Goal: Information Seeking & Learning: Learn about a topic

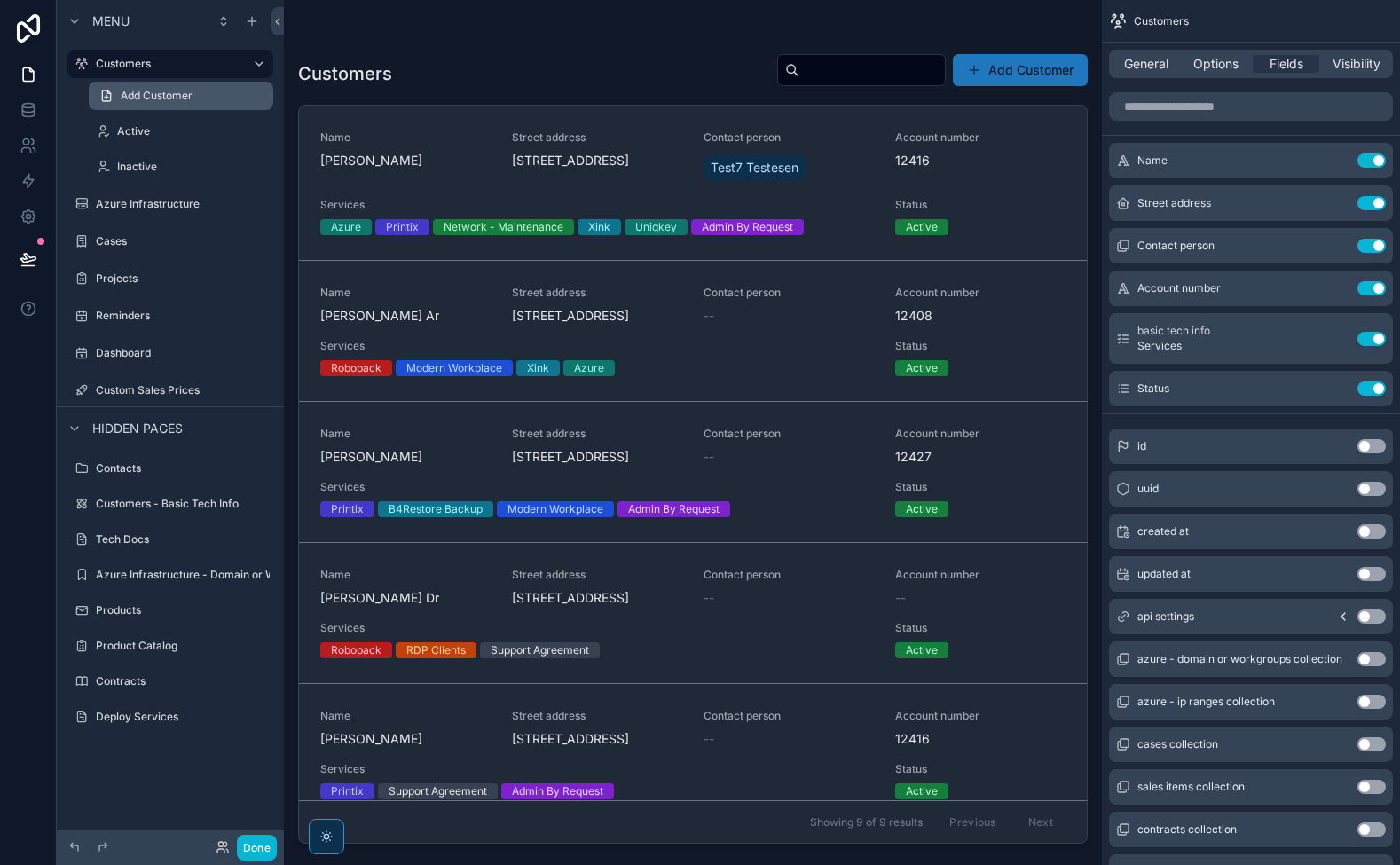
click at [19, 27] on icon at bounding box center [28, 27] width 24 height 28
drag, startPoint x: 42, startPoint y: 212, endPoint x: 32, endPoint y: 212, distance: 10.0
click at [42, 212] on link at bounding box center [27, 216] width 56 height 35
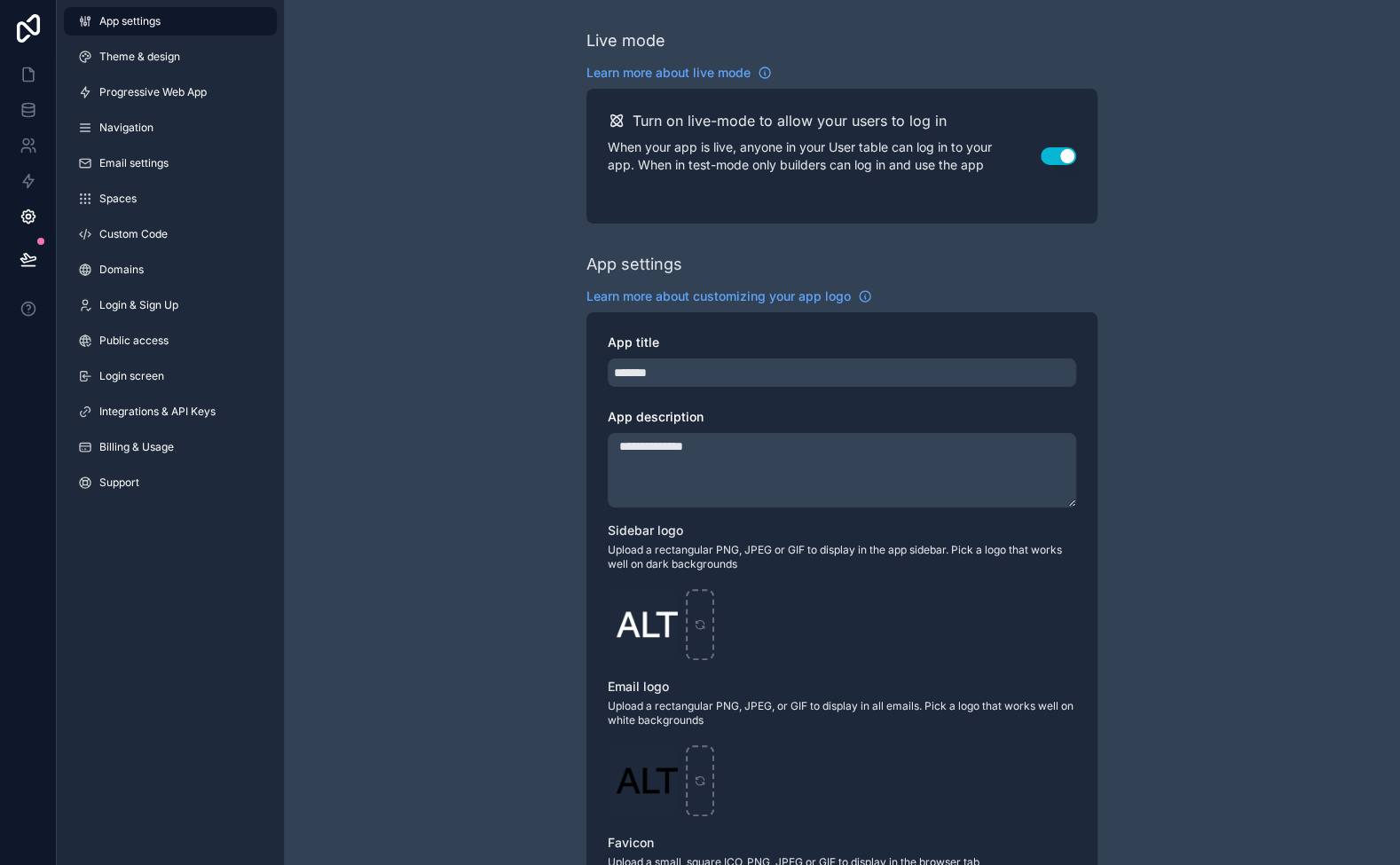
click at [136, 433] on link "Billing & Usage" at bounding box center [169, 447] width 213 height 28
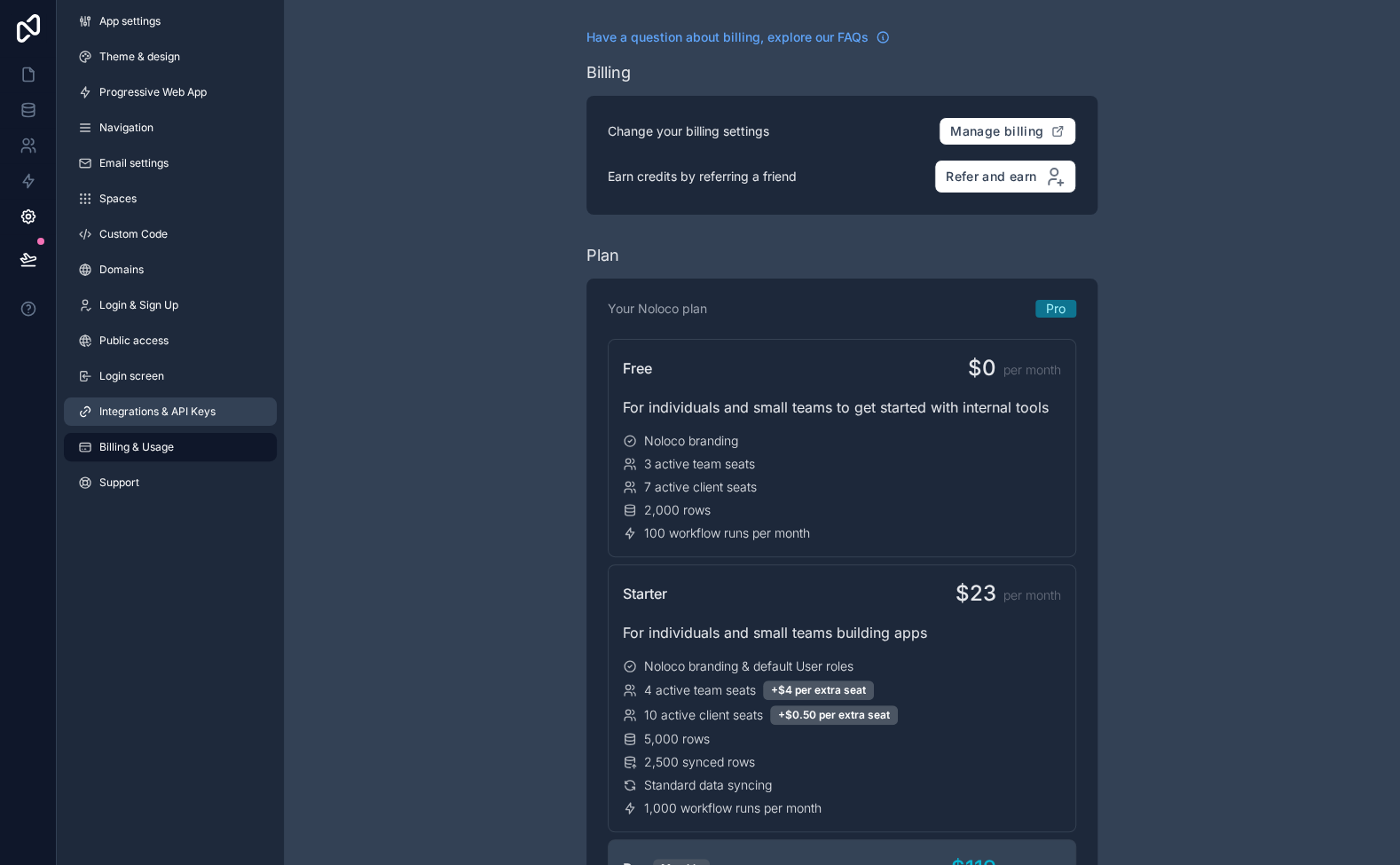
click at [165, 414] on span "Integrations & API Keys" at bounding box center [157, 411] width 117 height 14
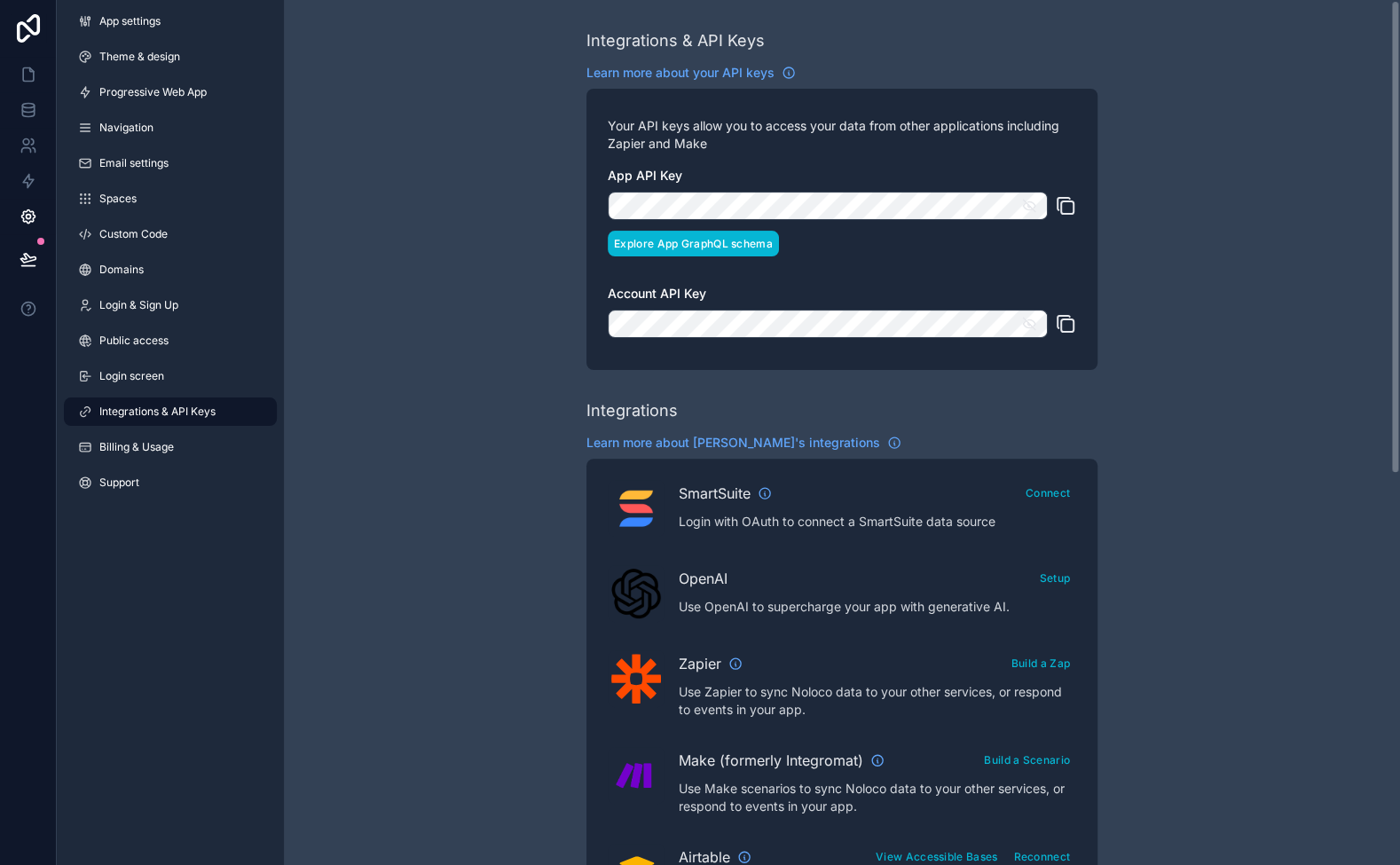
click at [667, 244] on button "Explore App GraphQL schema" at bounding box center [693, 243] width 171 height 25
click at [388, 373] on div "Integrations & API Keys Learn more about your API keys Your API keys allow you …" at bounding box center [842, 790] width 1116 height 1580
click at [31, 71] on icon at bounding box center [28, 74] width 18 height 18
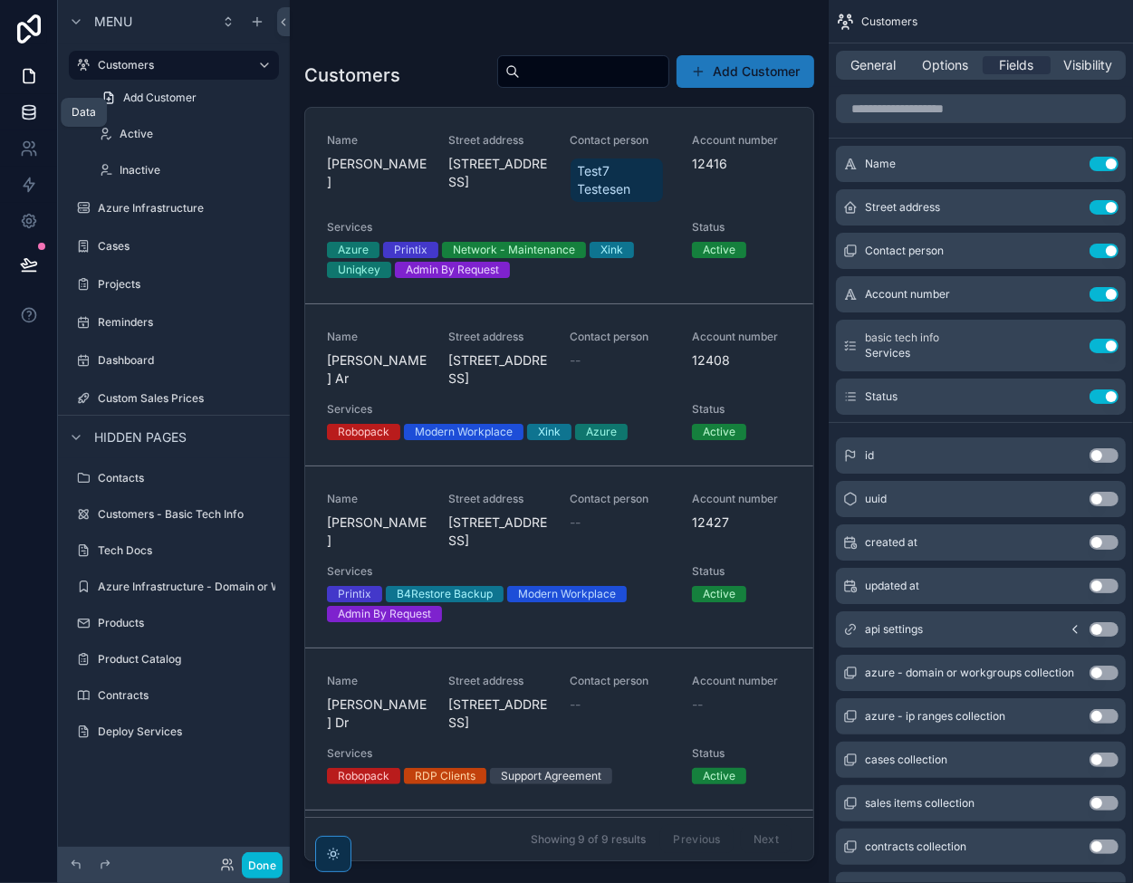
click at [18, 102] on link at bounding box center [28, 112] width 57 height 36
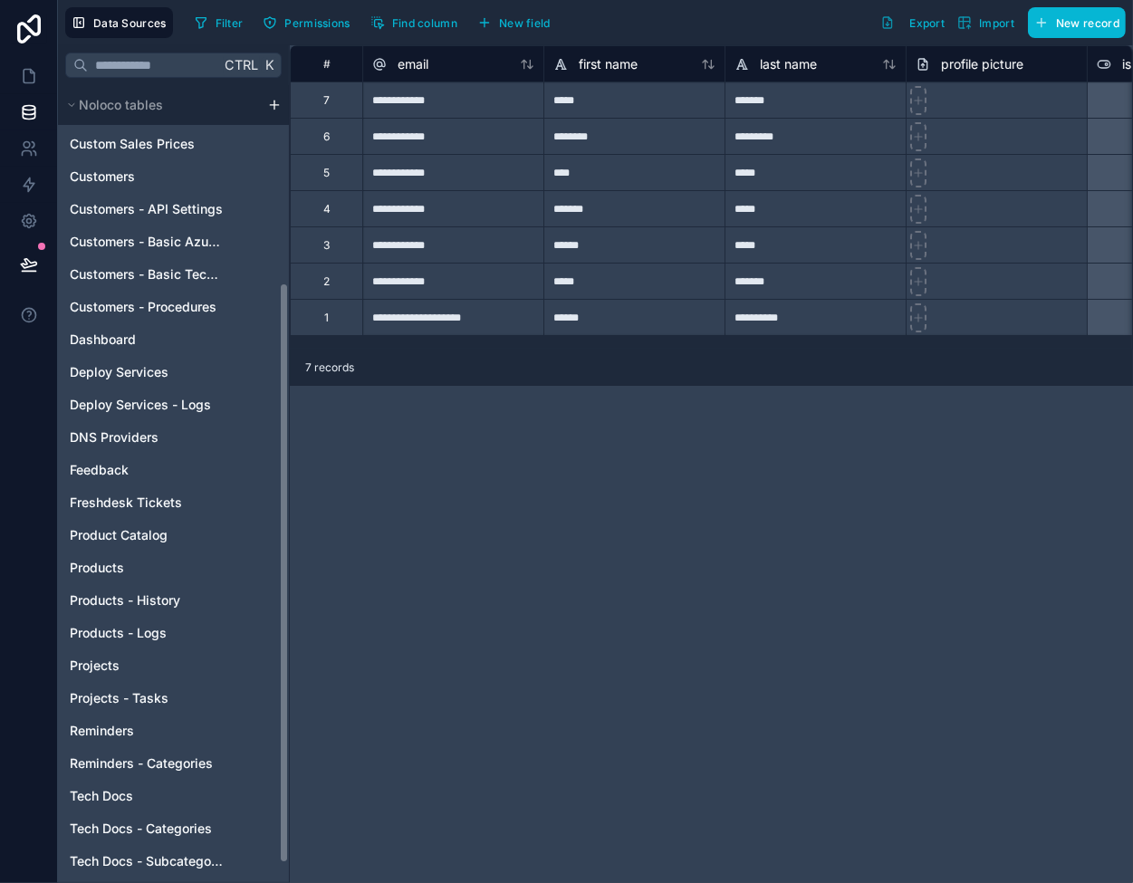
scroll to position [272, 0]
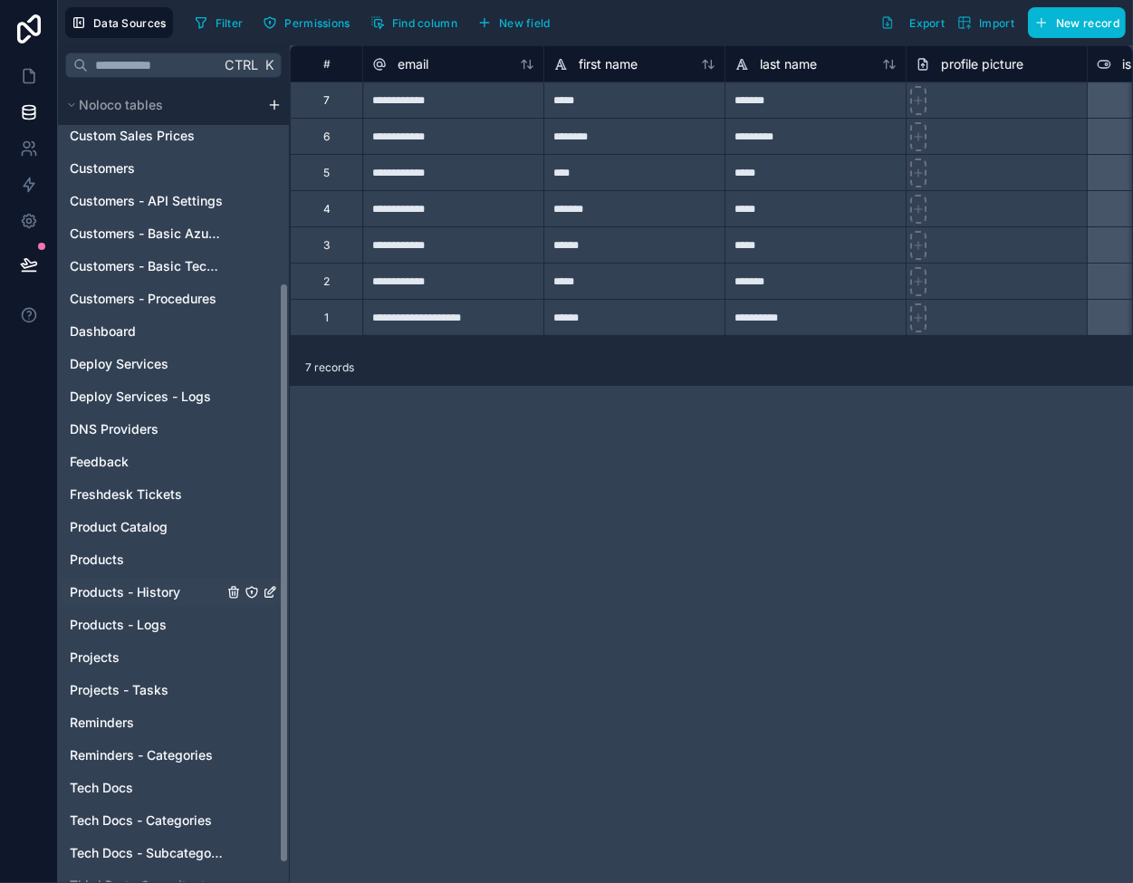
click at [132, 589] on span "Products - History" at bounding box center [125, 592] width 110 height 18
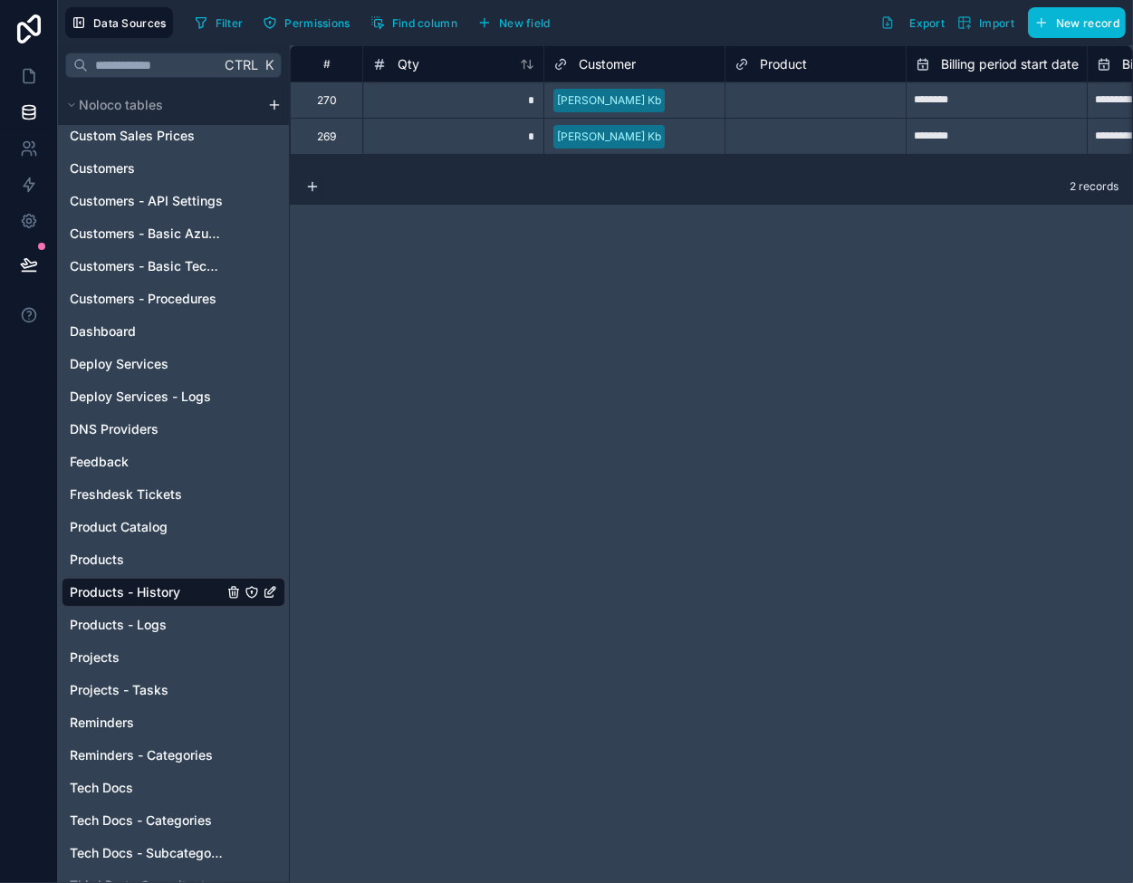
click at [646, 376] on div "# Qty Customer Product Billing period start date Billing period end date Cost p…" at bounding box center [711, 464] width 843 height 838
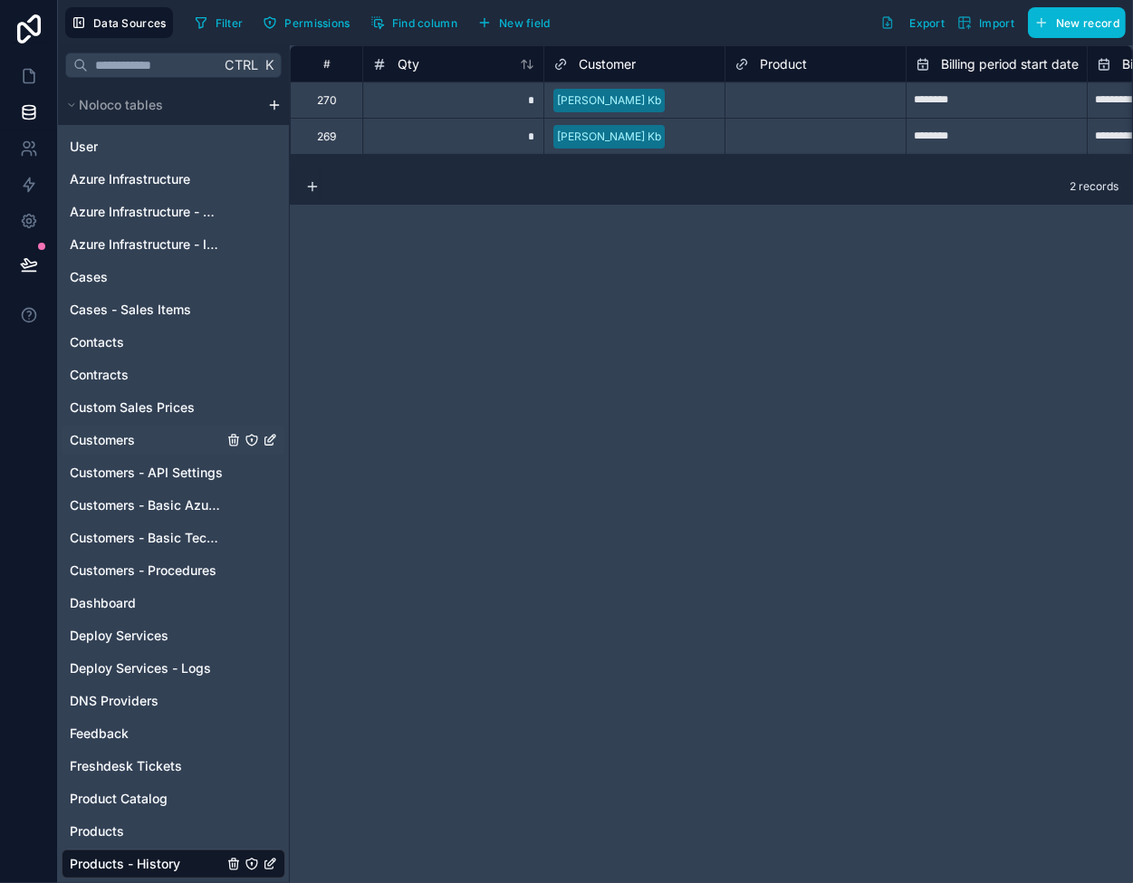
click at [120, 431] on span "Customers" at bounding box center [102, 440] width 65 height 18
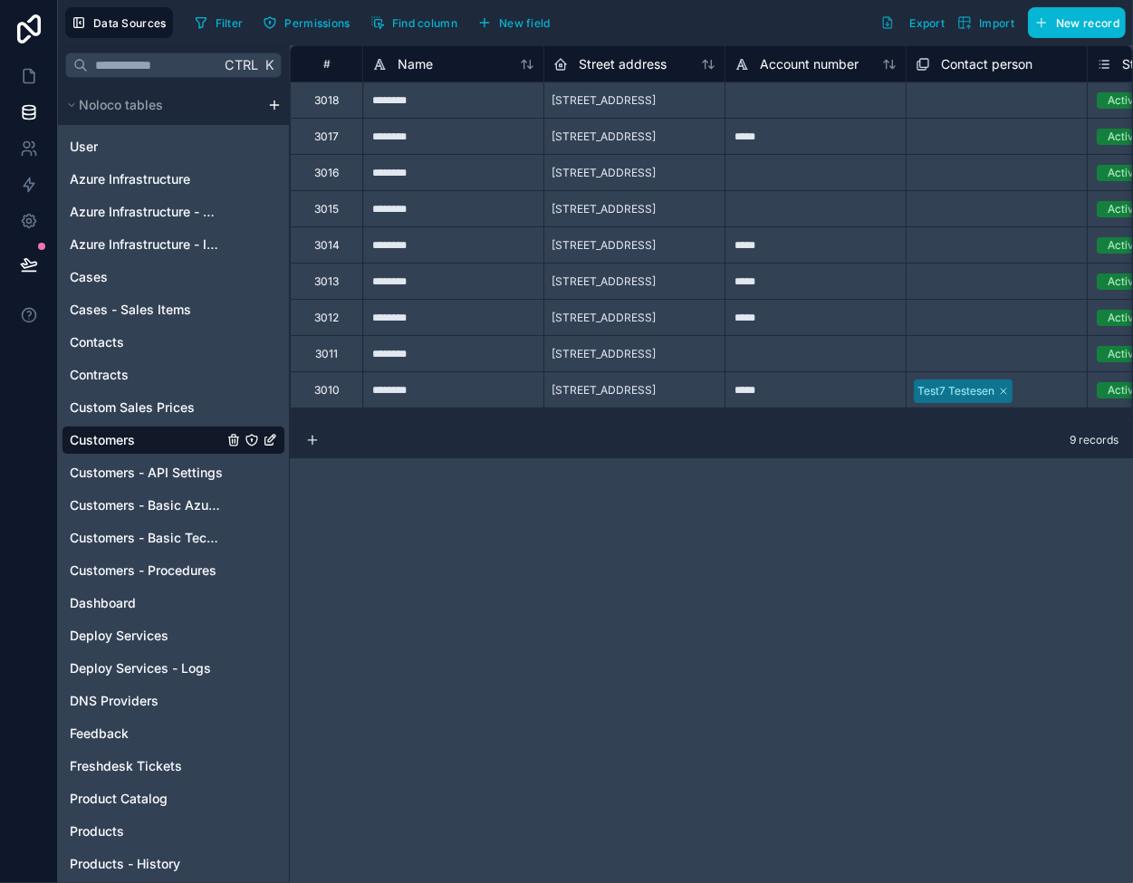
click at [579, 178] on span "[STREET_ADDRESS]" at bounding box center [603, 173] width 104 height 14
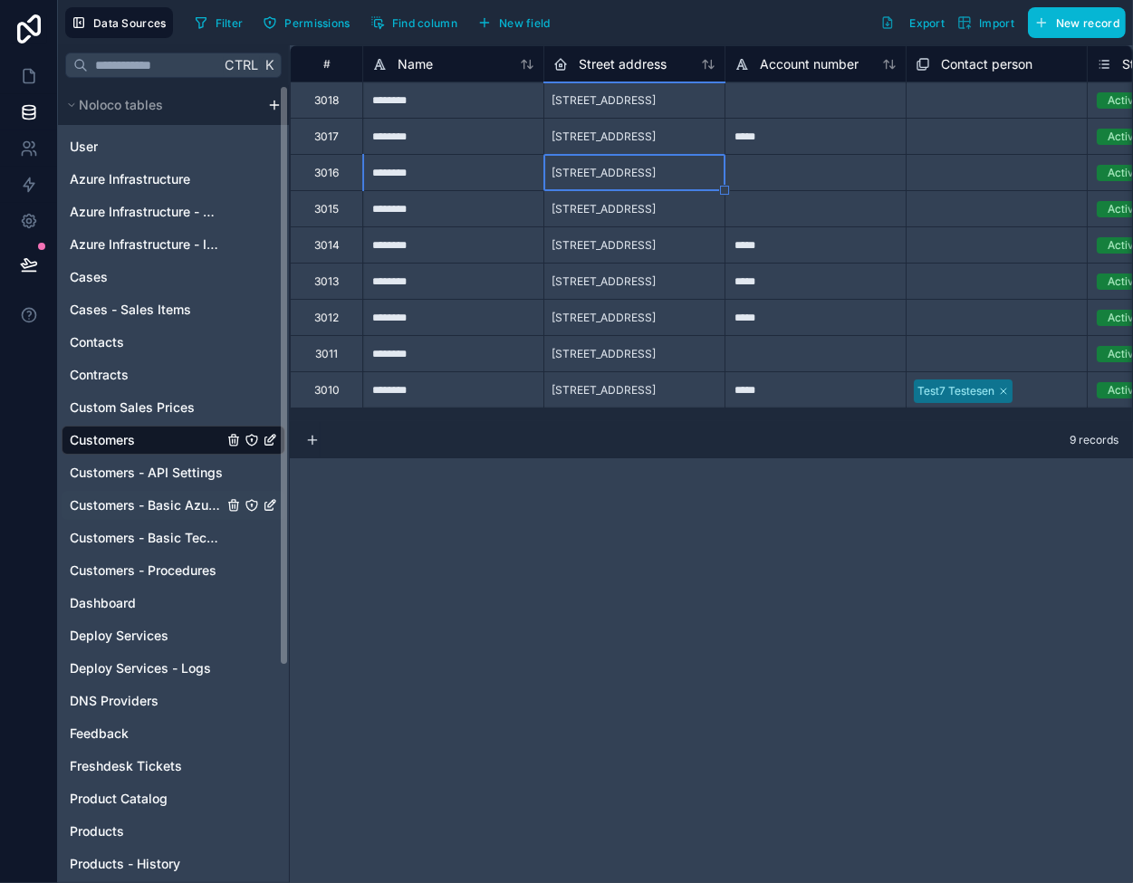
click at [169, 506] on span "Customers - Basic Azure Info" at bounding box center [146, 505] width 153 height 18
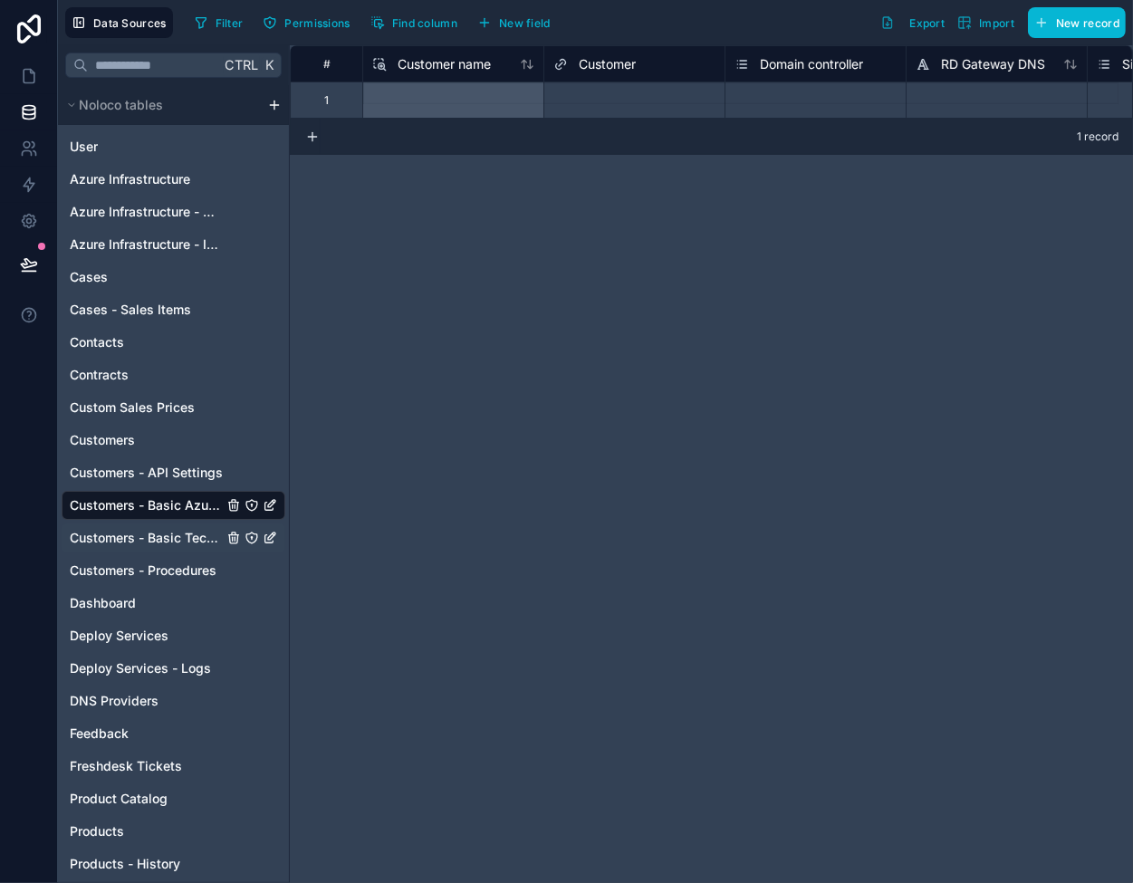
click at [167, 536] on span "Customers - Basic Tech Info" at bounding box center [146, 538] width 153 height 18
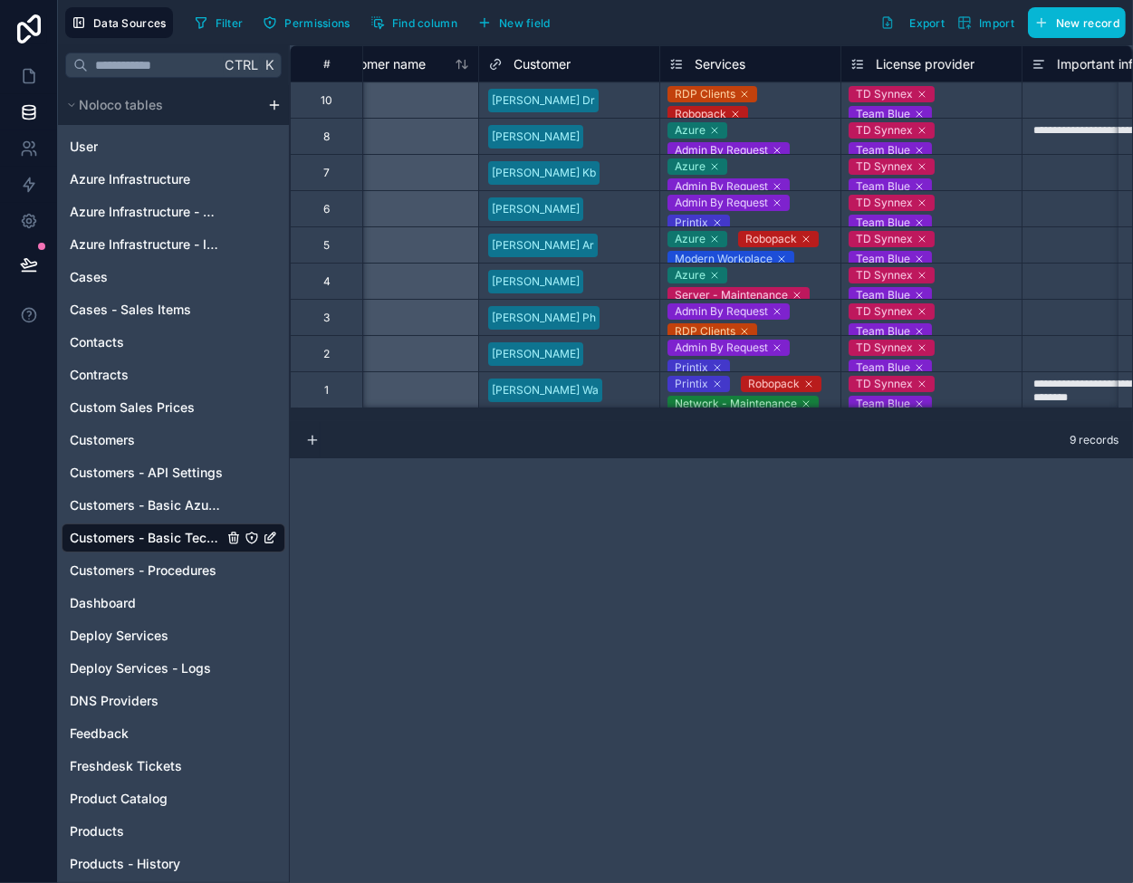
scroll to position [0, 74]
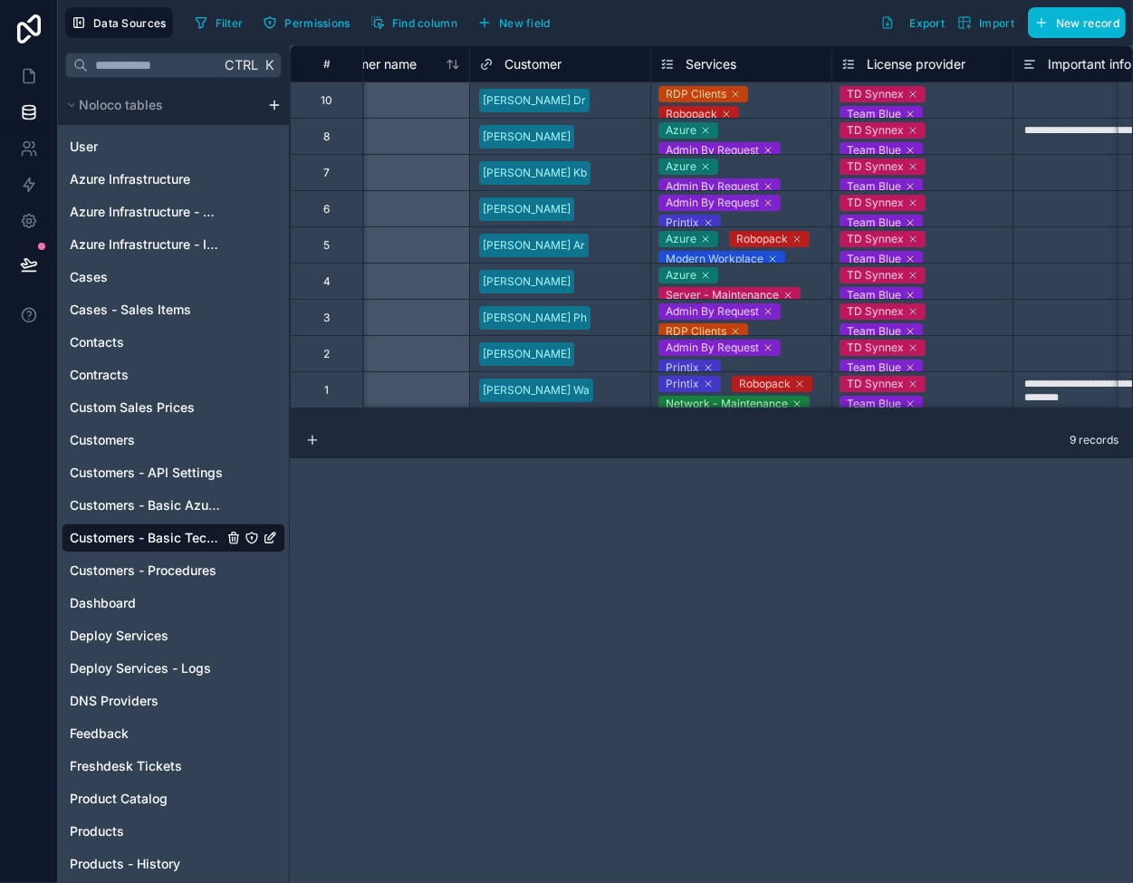
click at [600, 311] on div "[PERSON_NAME] Ph" at bounding box center [560, 317] width 180 height 27
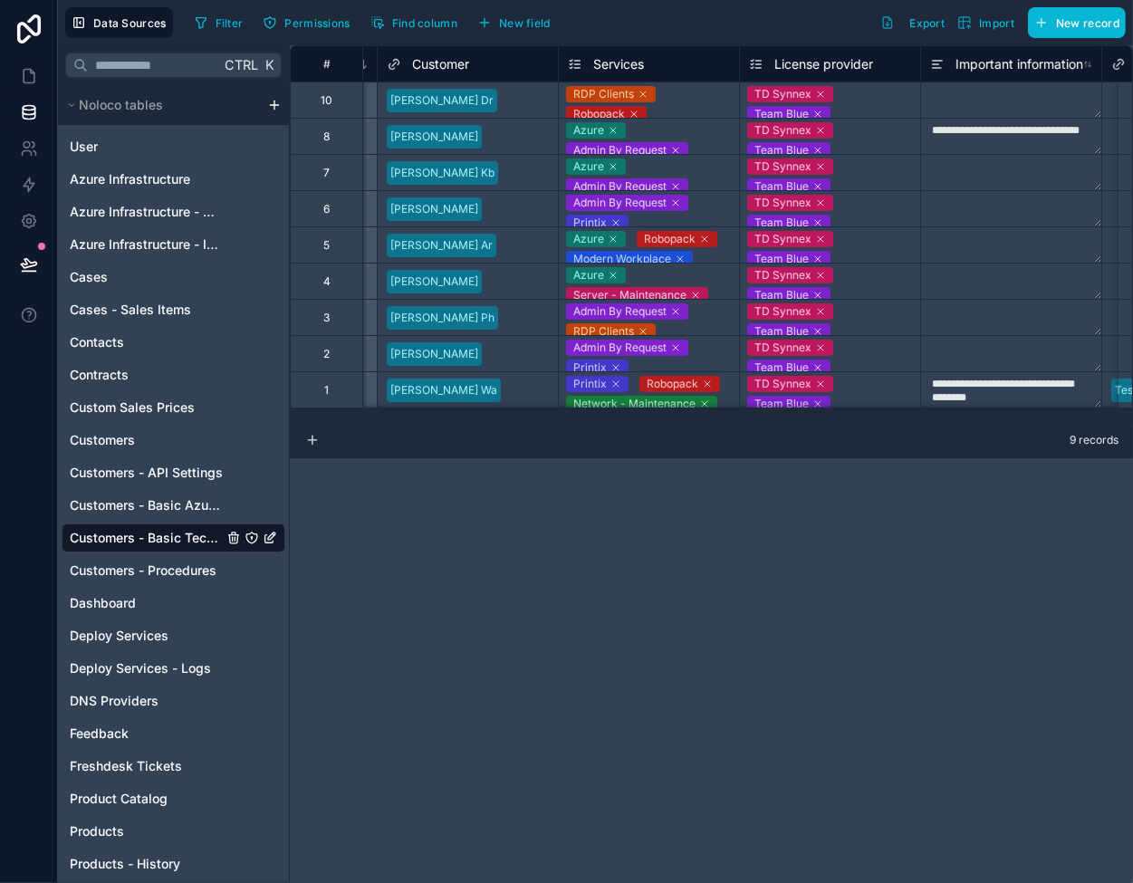
scroll to position [0, 0]
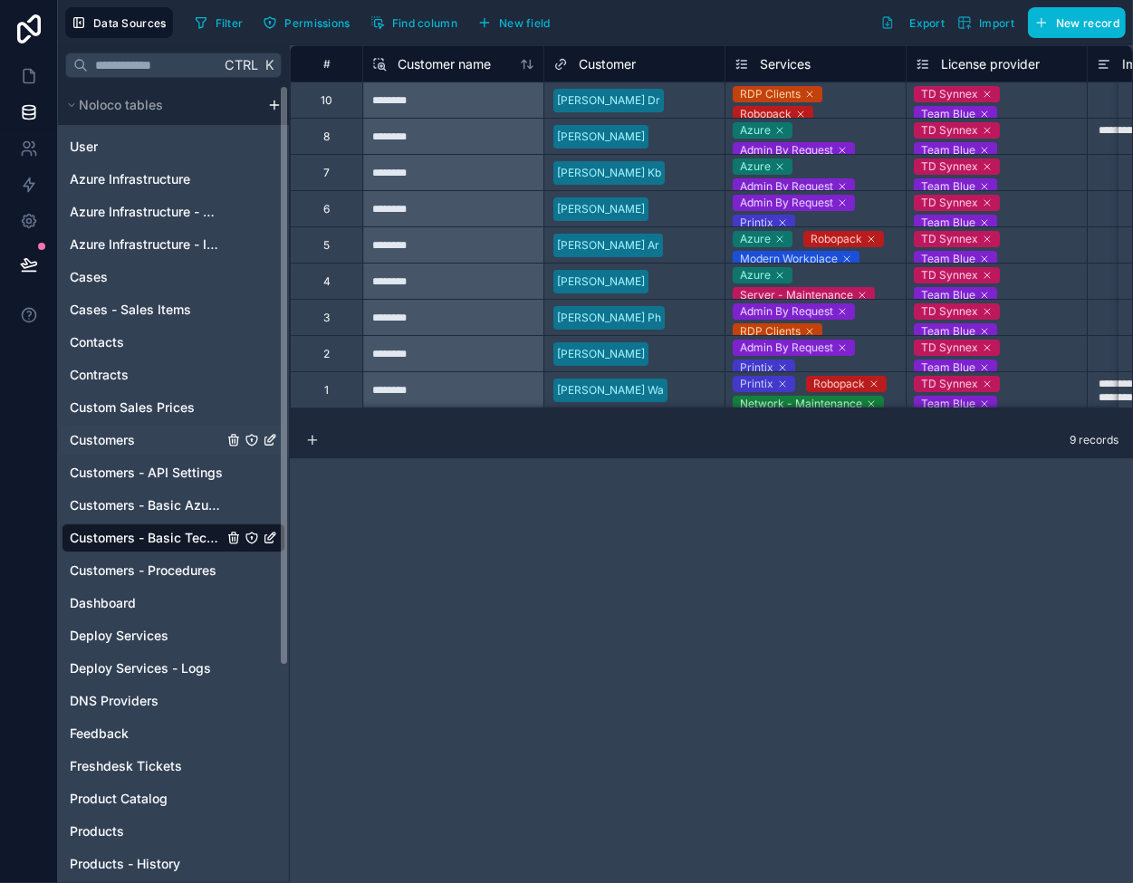
click at [130, 444] on span "Customers" at bounding box center [102, 440] width 65 height 18
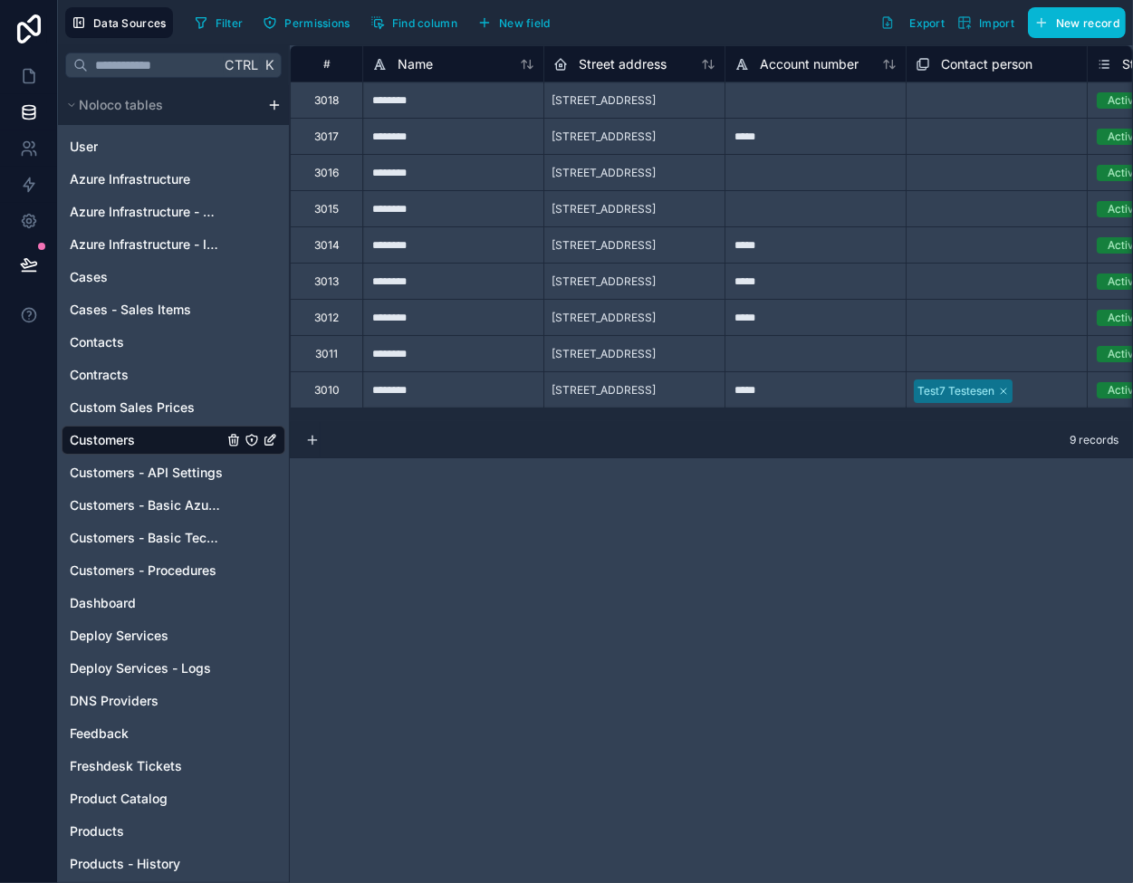
click at [470, 162] on div "********" at bounding box center [452, 172] width 181 height 36
click at [451, 260] on div "********" at bounding box center [452, 244] width 181 height 36
click at [461, 319] on div "********" at bounding box center [452, 317] width 181 height 36
click at [465, 175] on div "********" at bounding box center [452, 172] width 181 height 36
click at [779, 171] on div at bounding box center [814, 172] width 181 height 36
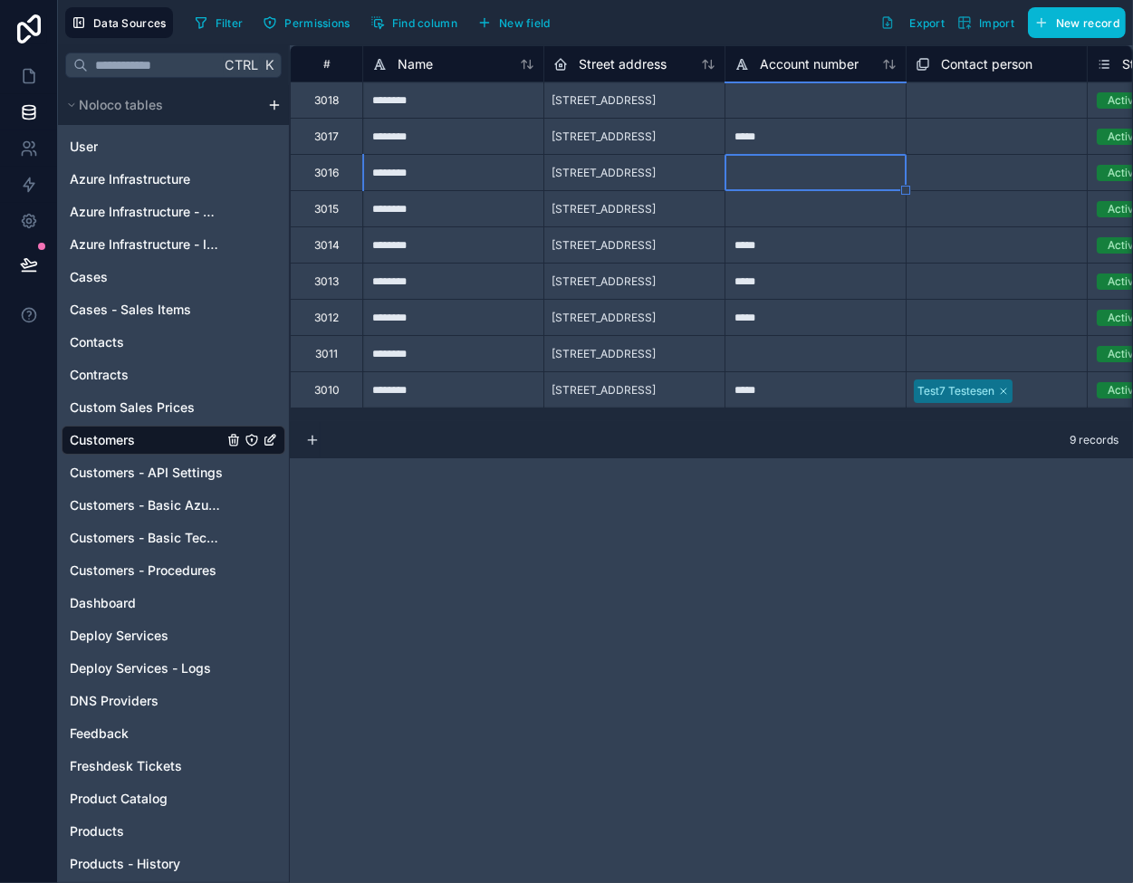
click at [474, 270] on div "********" at bounding box center [452, 281] width 181 height 36
click at [757, 282] on div "*****" at bounding box center [814, 281] width 181 height 36
click at [717, 335] on div "[STREET_ADDRESS]" at bounding box center [633, 353] width 181 height 36
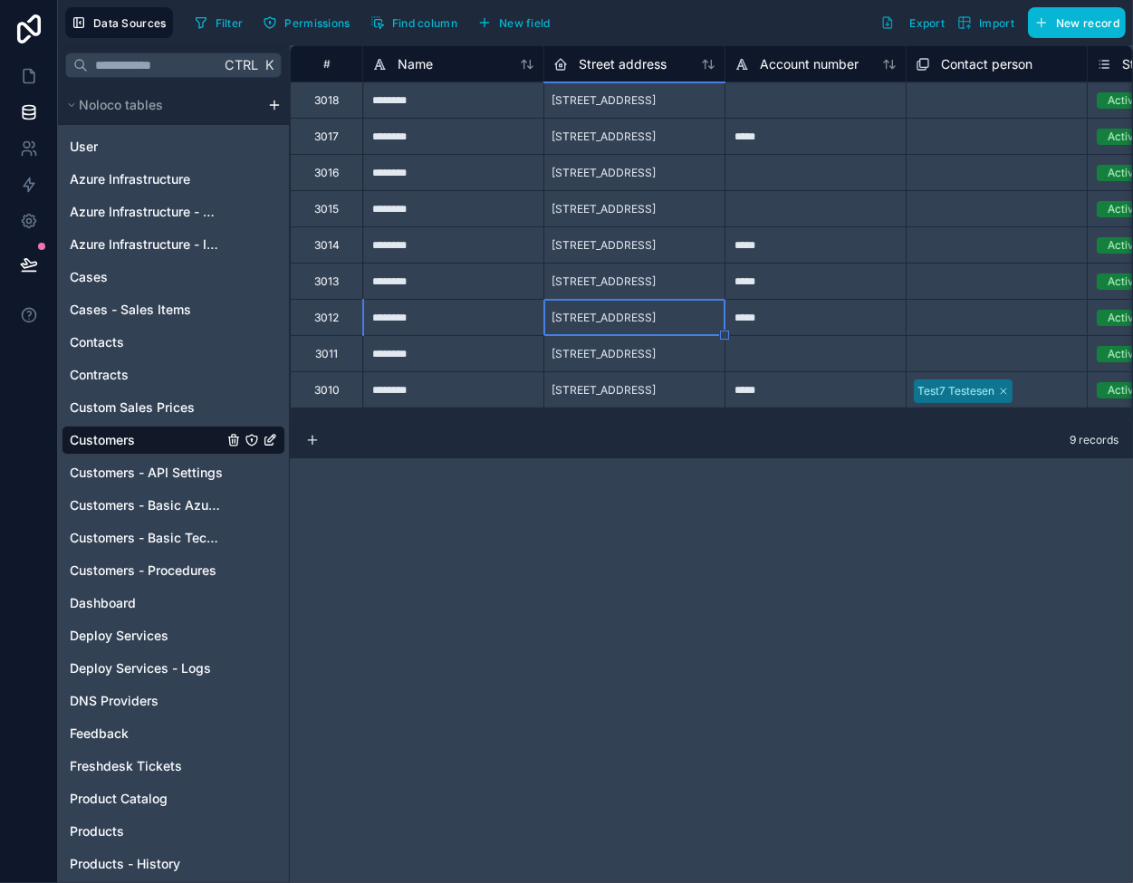
click at [503, 329] on div "********" at bounding box center [452, 317] width 181 height 36
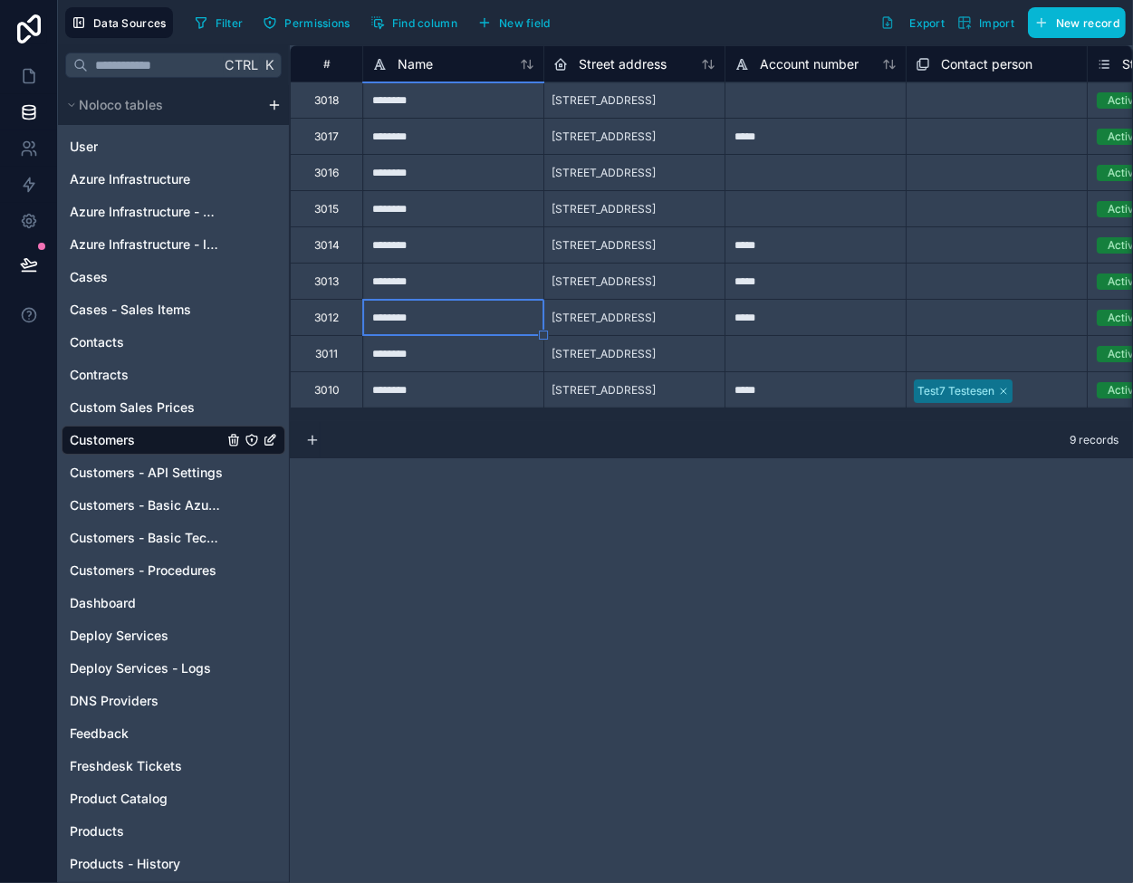
drag, startPoint x: 489, startPoint y: 379, endPoint x: 514, endPoint y: 378, distance: 25.4
click at [490, 379] on div "********" at bounding box center [452, 389] width 181 height 36
click at [708, 380] on div "[STREET_ADDRESS]" at bounding box center [633, 389] width 181 height 36
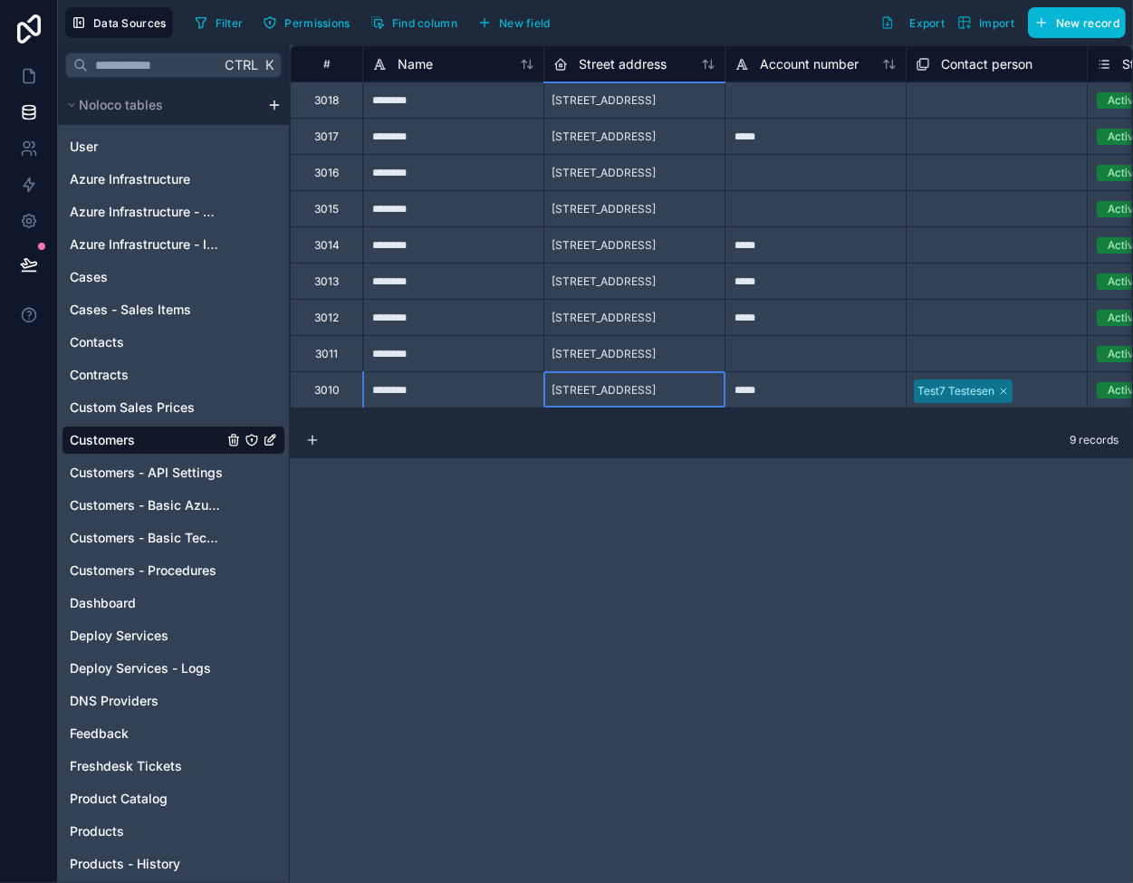
click at [759, 383] on div "*****" at bounding box center [814, 389] width 181 height 36
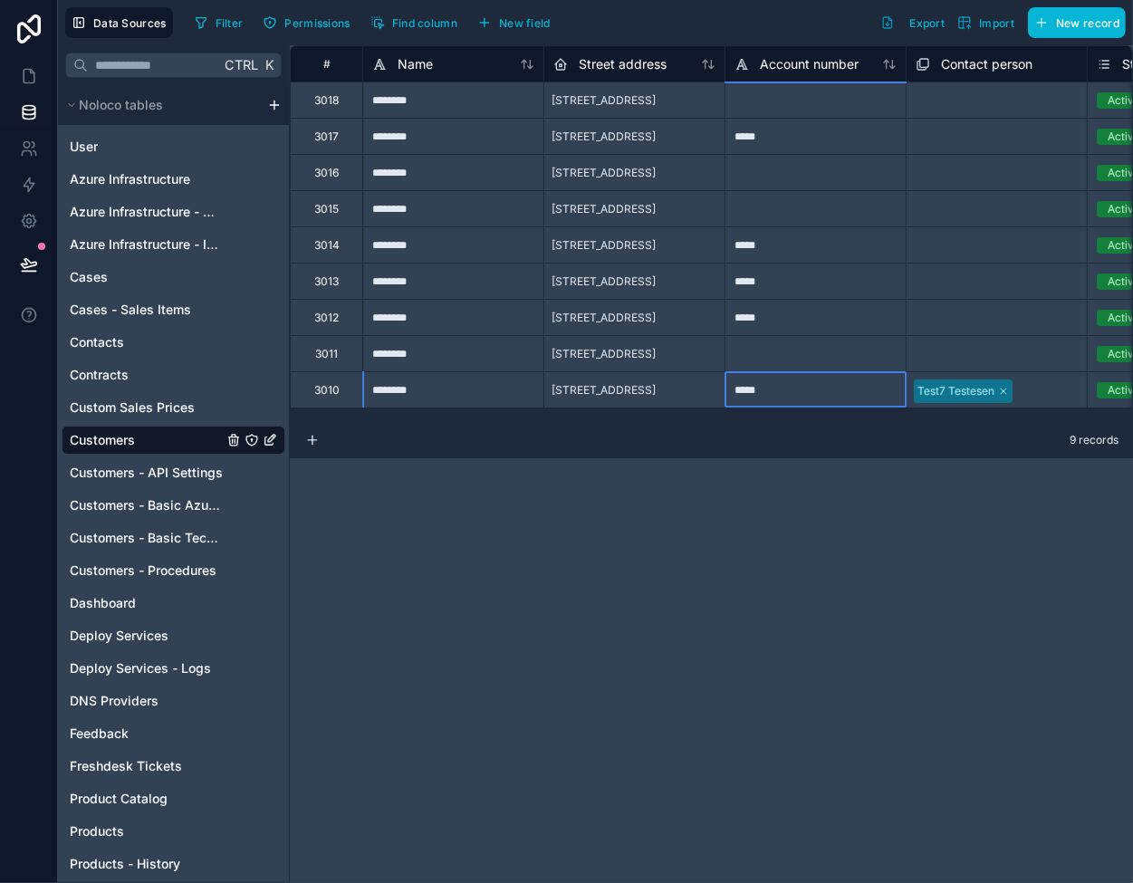
click at [746, 133] on div "*****" at bounding box center [814, 136] width 181 height 36
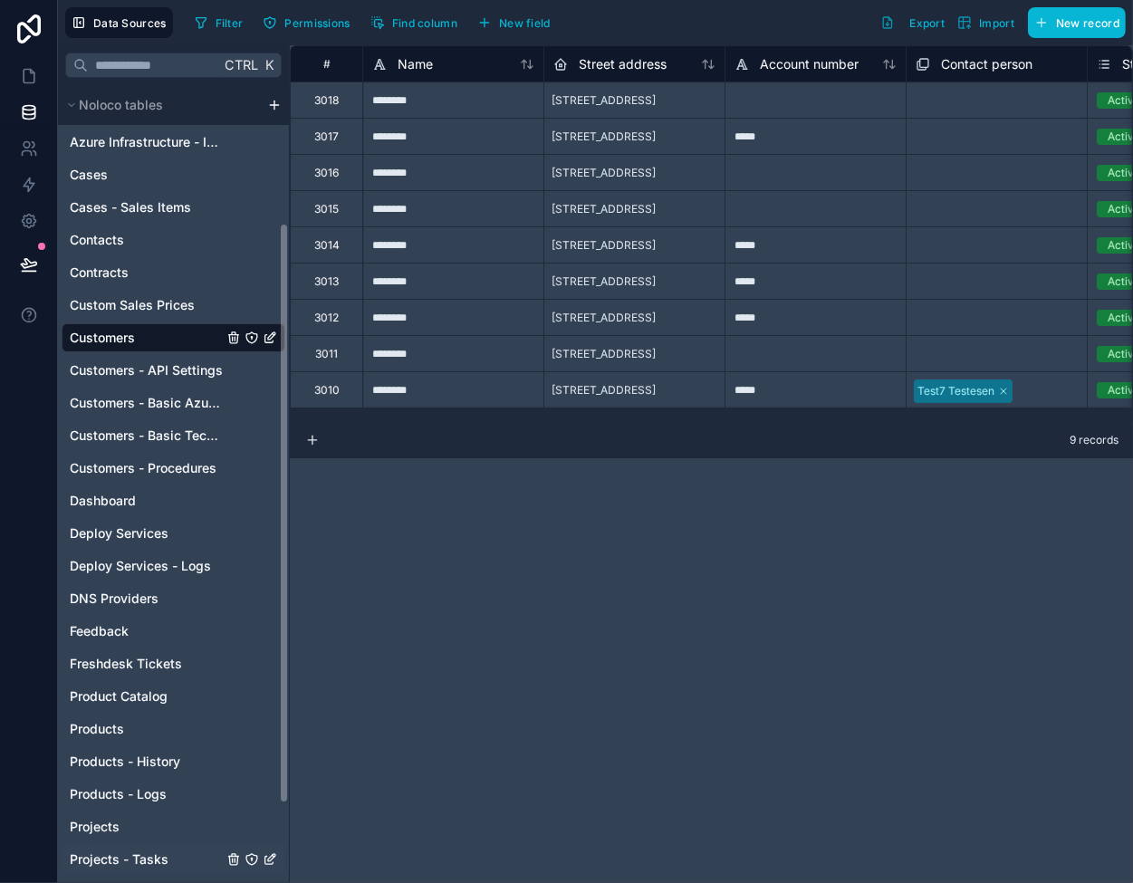
scroll to position [272, 0]
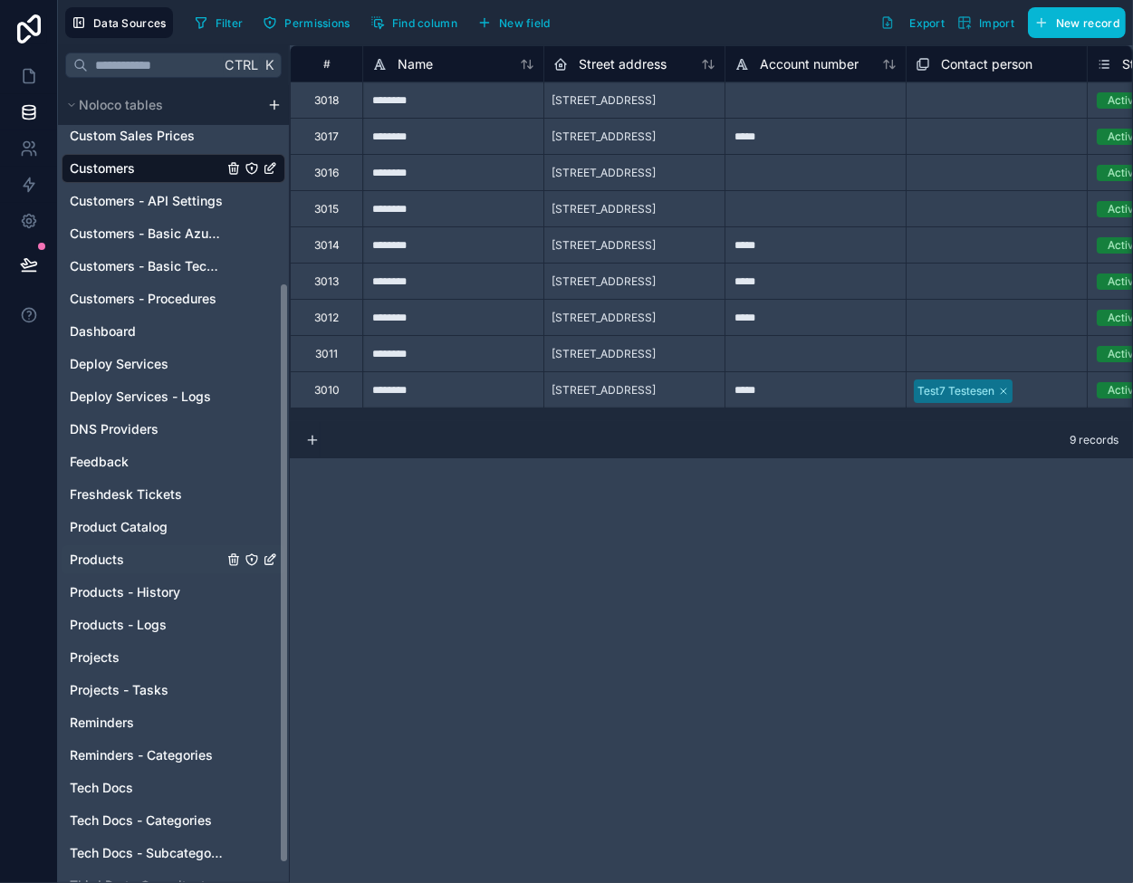
click at [109, 561] on span "Products" at bounding box center [97, 559] width 54 height 18
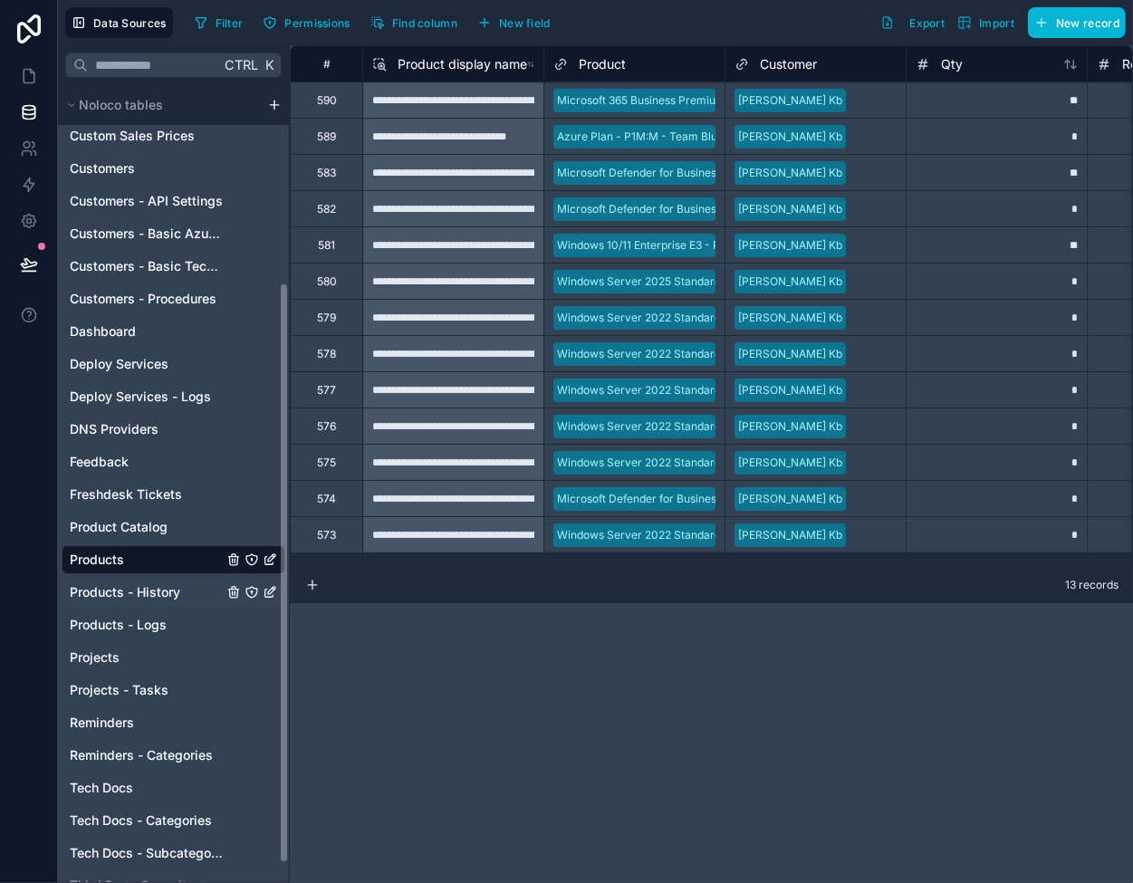
click at [148, 585] on span "Products - History" at bounding box center [125, 592] width 110 height 18
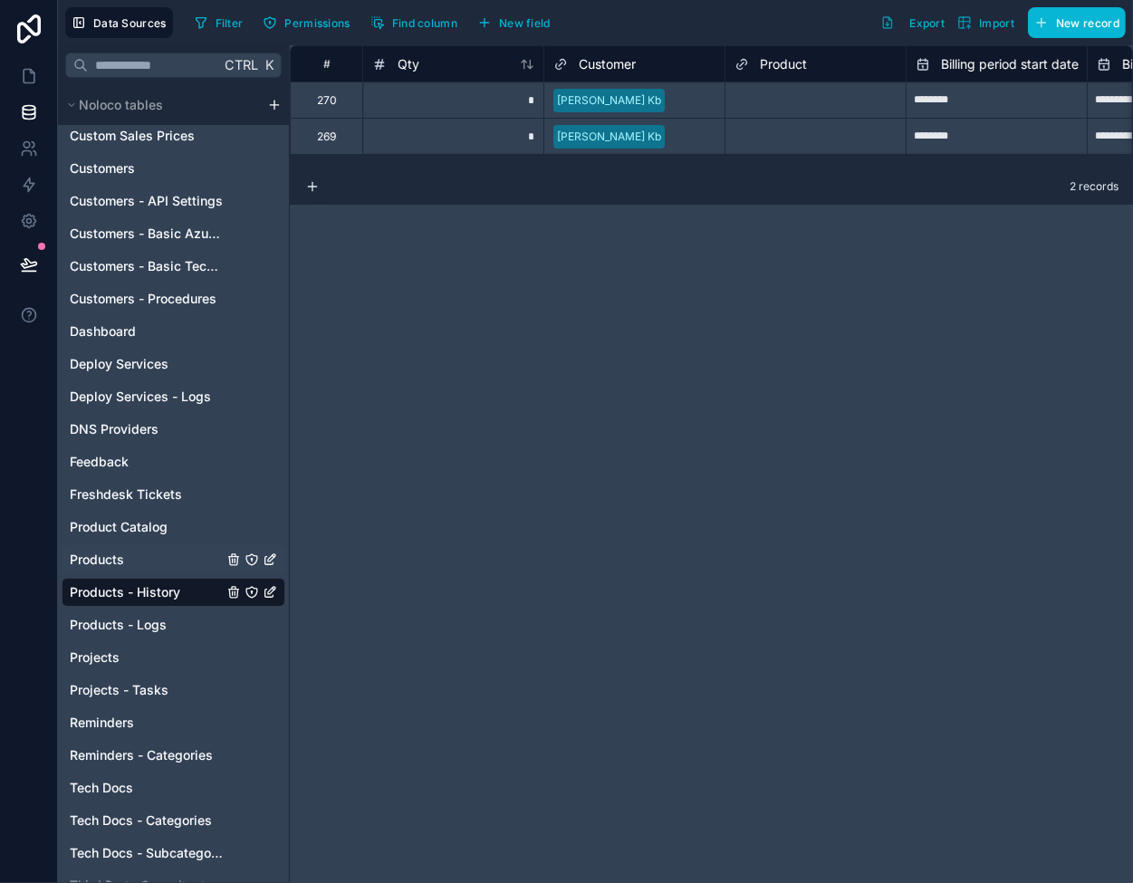
click at [149, 551] on div "Products" at bounding box center [174, 559] width 224 height 29
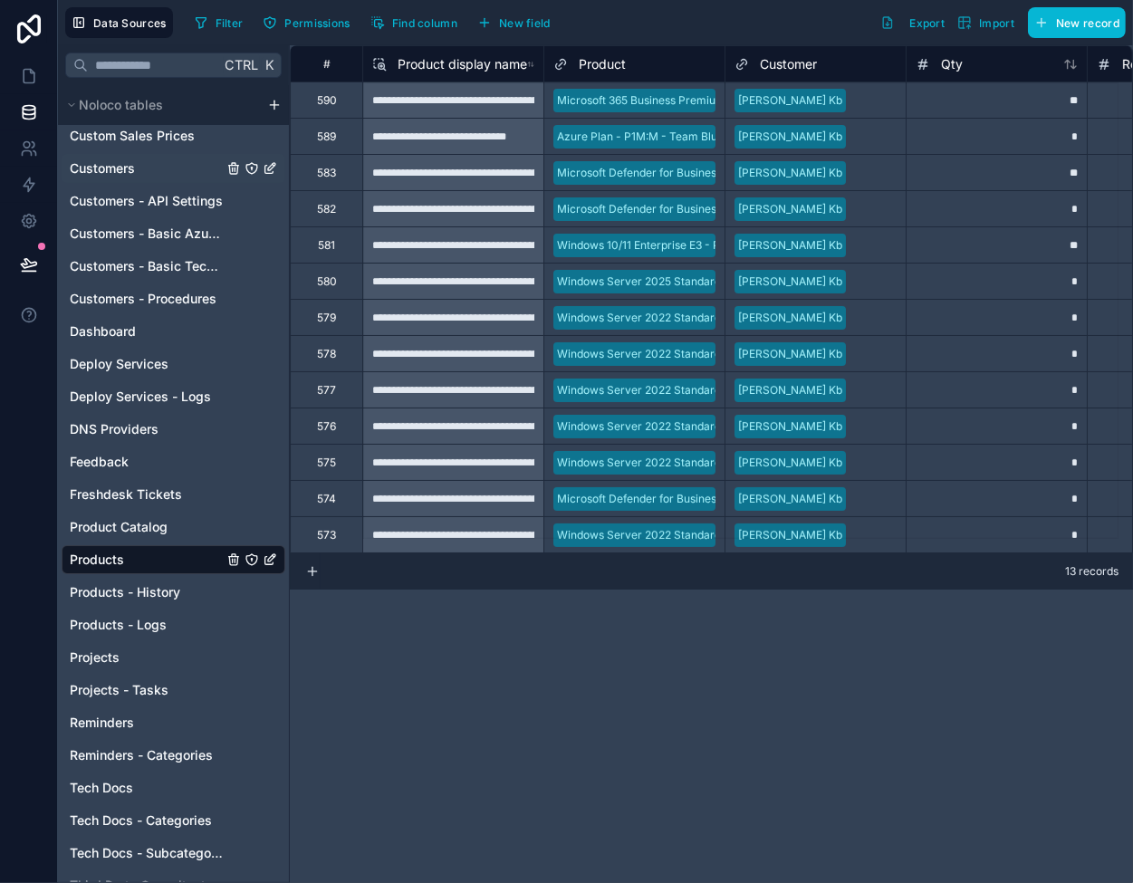
click at [123, 163] on span "Customers" at bounding box center [102, 168] width 65 height 18
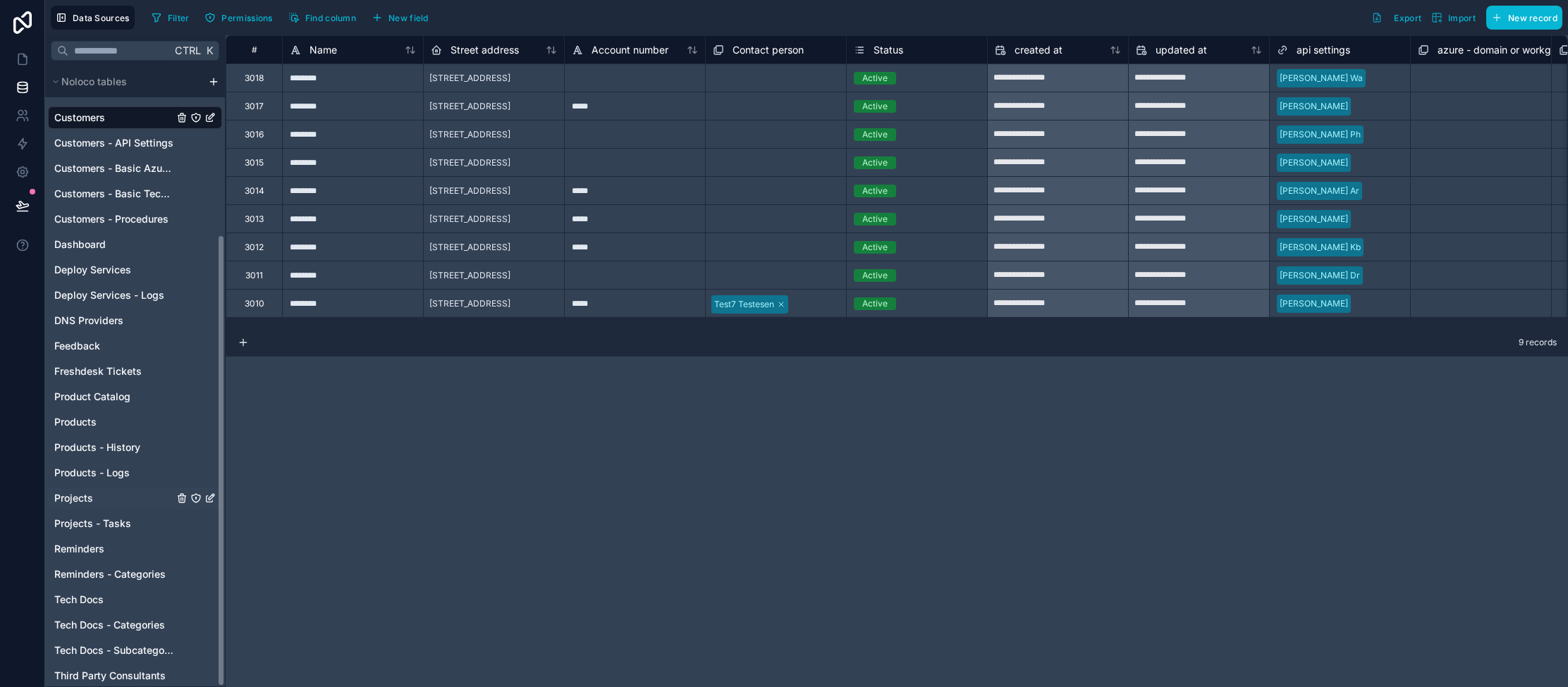
scroll to position [231, 0]
click at [101, 438] on span "Products - History" at bounding box center [97, 441] width 86 height 14
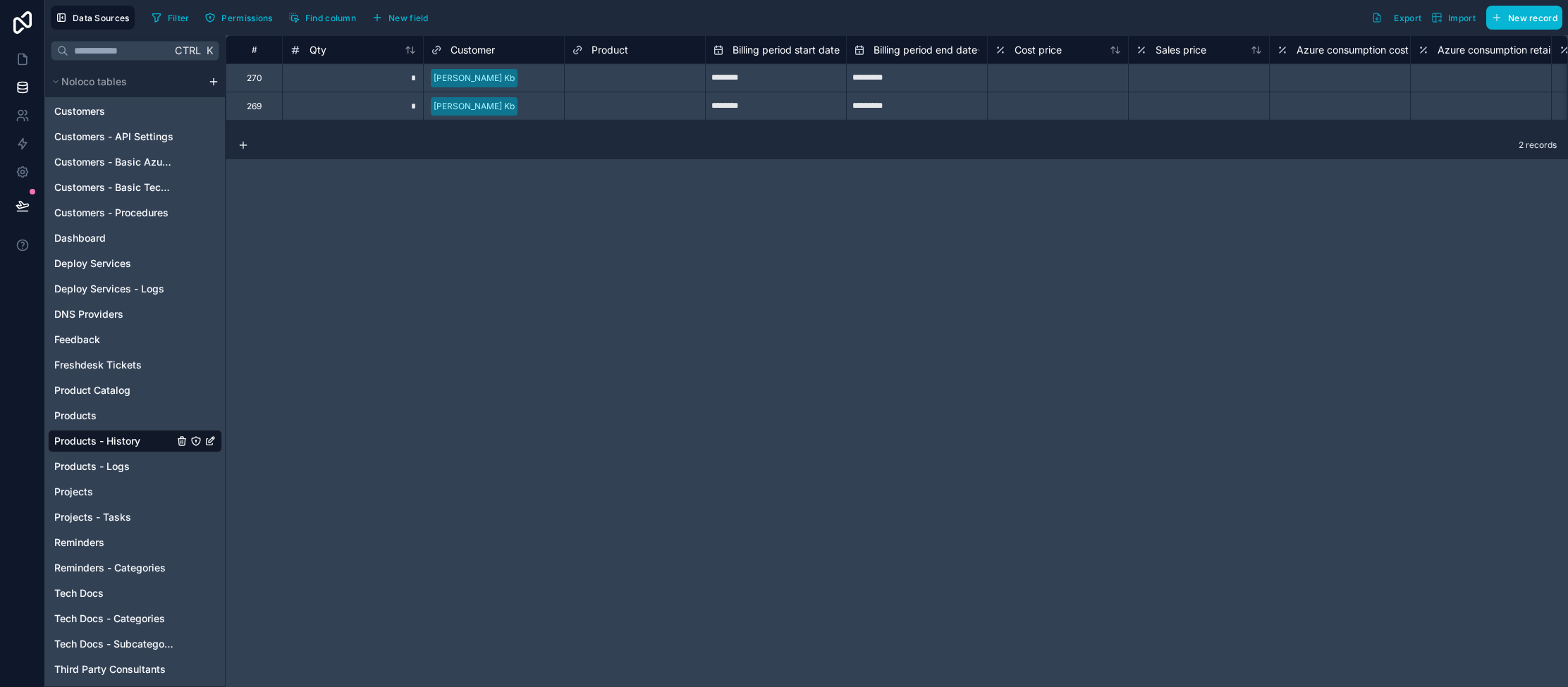
click at [615, 75] on div "Select a Product" at bounding box center [604, 78] width 66 height 11
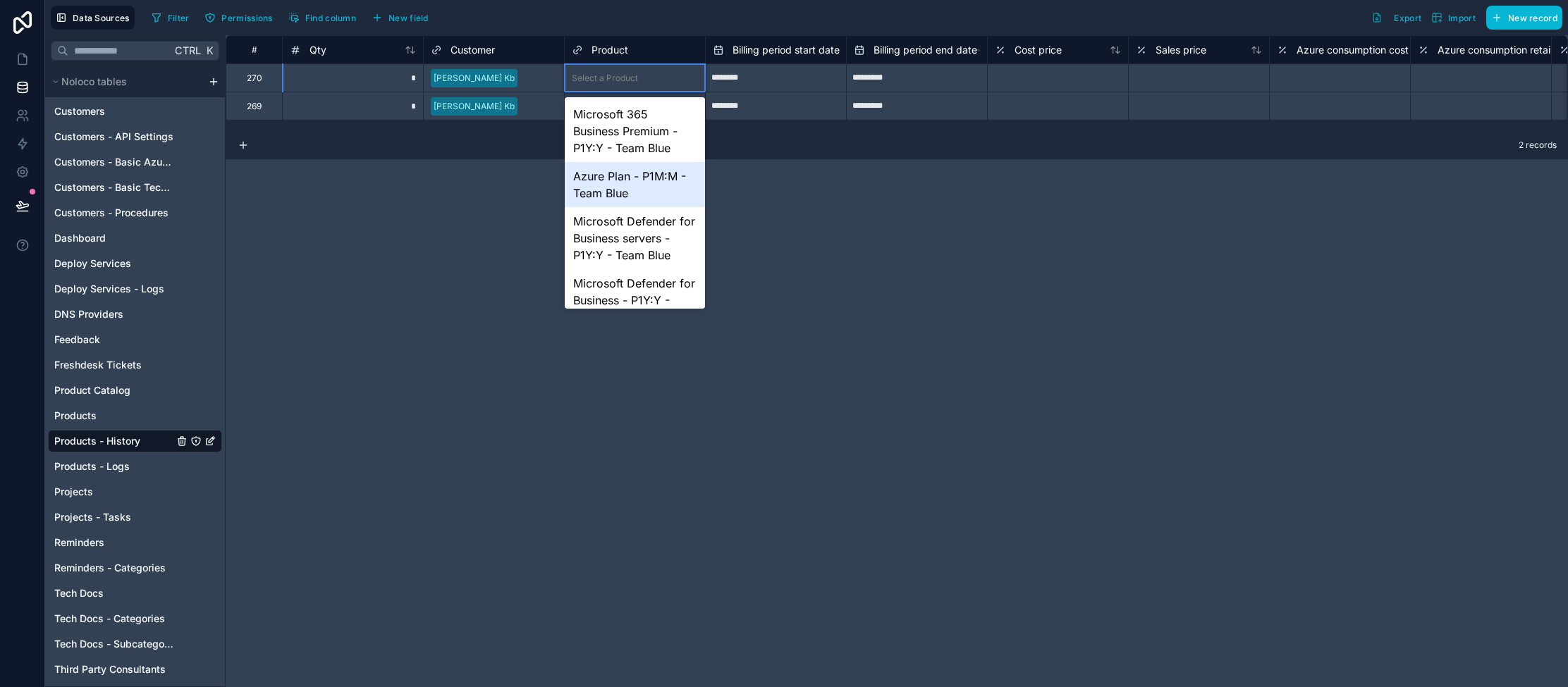
click at [625, 174] on div "Azure Plan - P1M:M - Team Blue" at bounding box center [635, 184] width 140 height 45
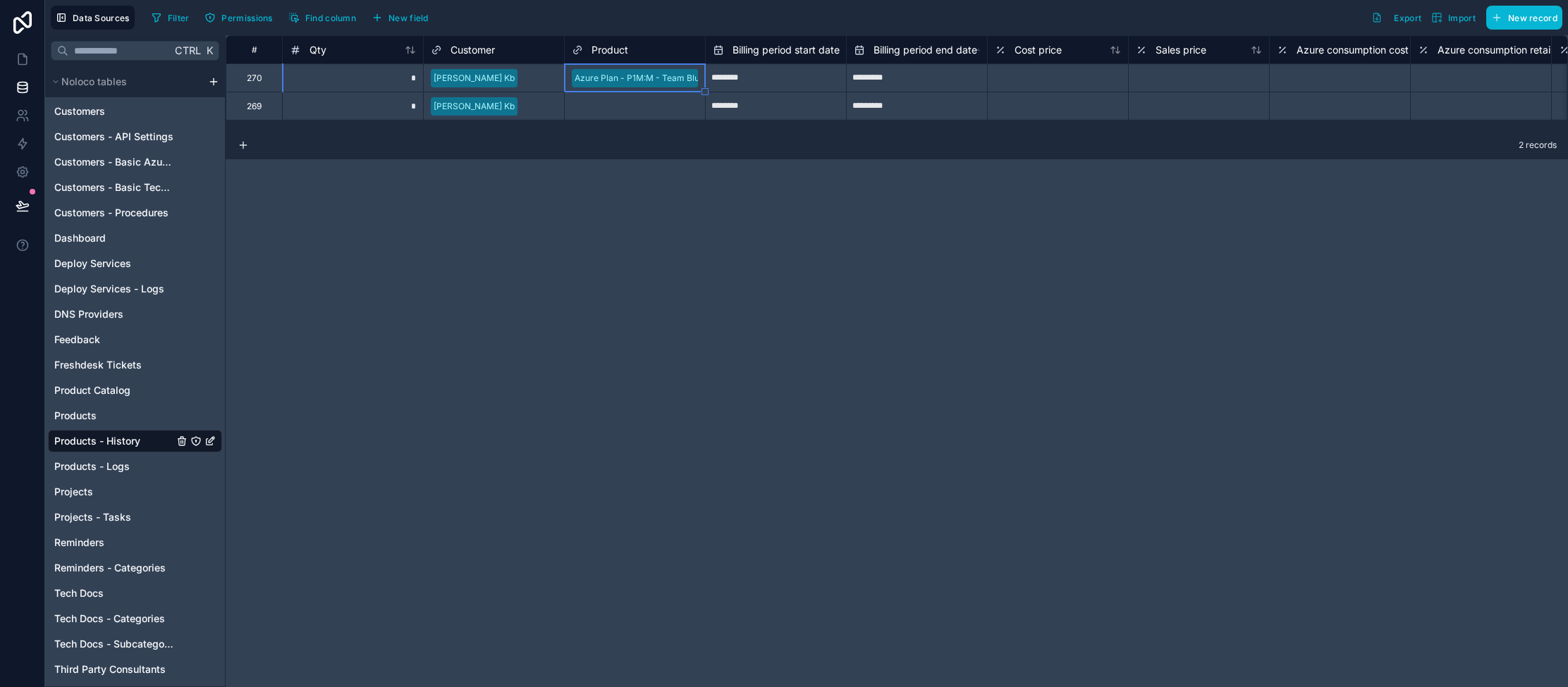
click at [600, 112] on div "Select a Product" at bounding box center [635, 107] width 140 height 14
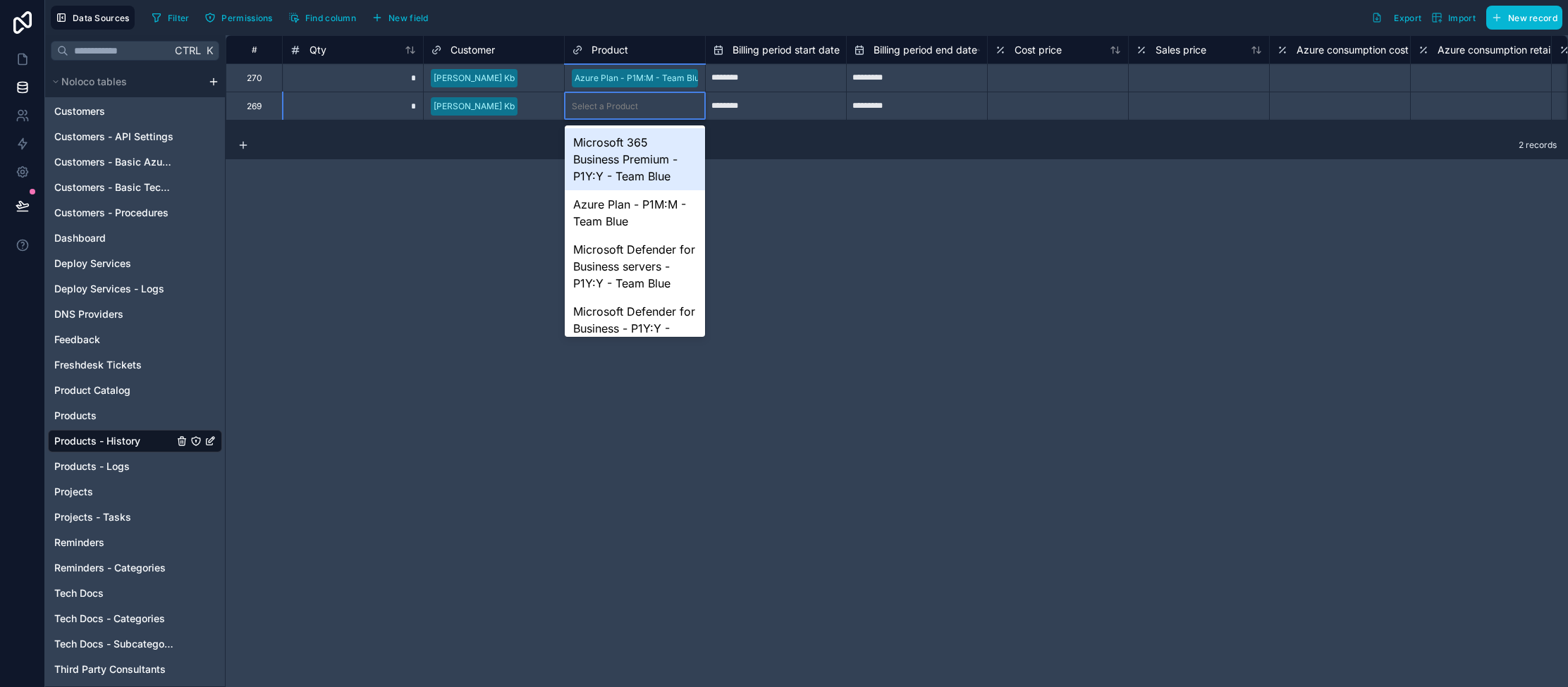
click at [600, 112] on div "Select a Product" at bounding box center [635, 107] width 140 height 14
click at [601, 214] on div "Azure Plan - P1M:M - Team Blue" at bounding box center [635, 212] width 140 height 45
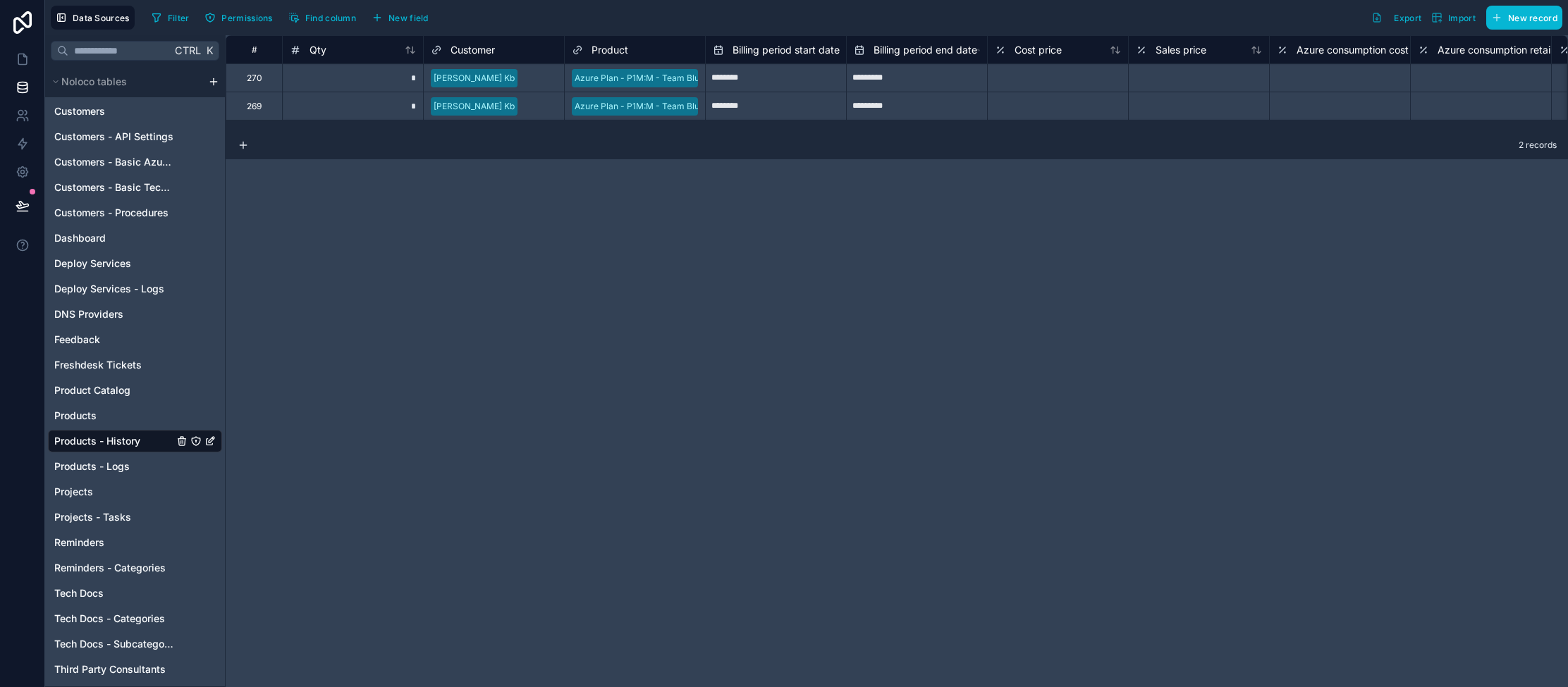
click at [501, 207] on div "# Qty Customer Product Billing period start date Billing period end date Cost p…" at bounding box center [897, 361] width 1342 height 652
click at [620, 75] on div "Azure Plan - P1M:M - Team Blue" at bounding box center [639, 78] width 130 height 12
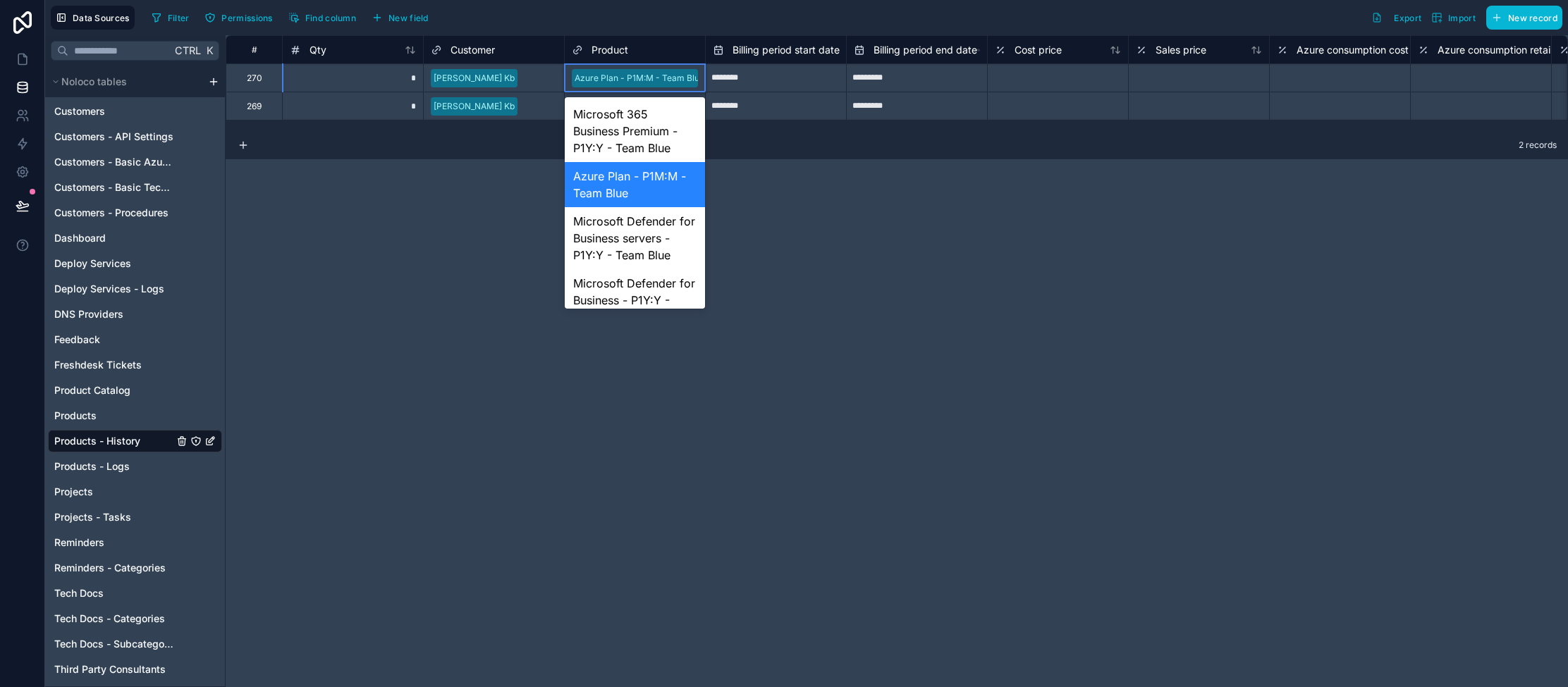
click at [389, 235] on div "# Qty Customer Product Billing period start date Billing period end date Cost p…" at bounding box center [897, 361] width 1342 height 652
click at [543, 11] on div "Filter Permissions Find column New field Export Import New record" at bounding box center [853, 17] width 1416 height 24
drag, startPoint x: 928, startPoint y: 273, endPoint x: 930, endPoint y: 205, distance: 68.0
click at [928, 273] on div "# Qty Customer Product Billing period start date Billing period end date Cost p…" at bounding box center [897, 361] width 1342 height 652
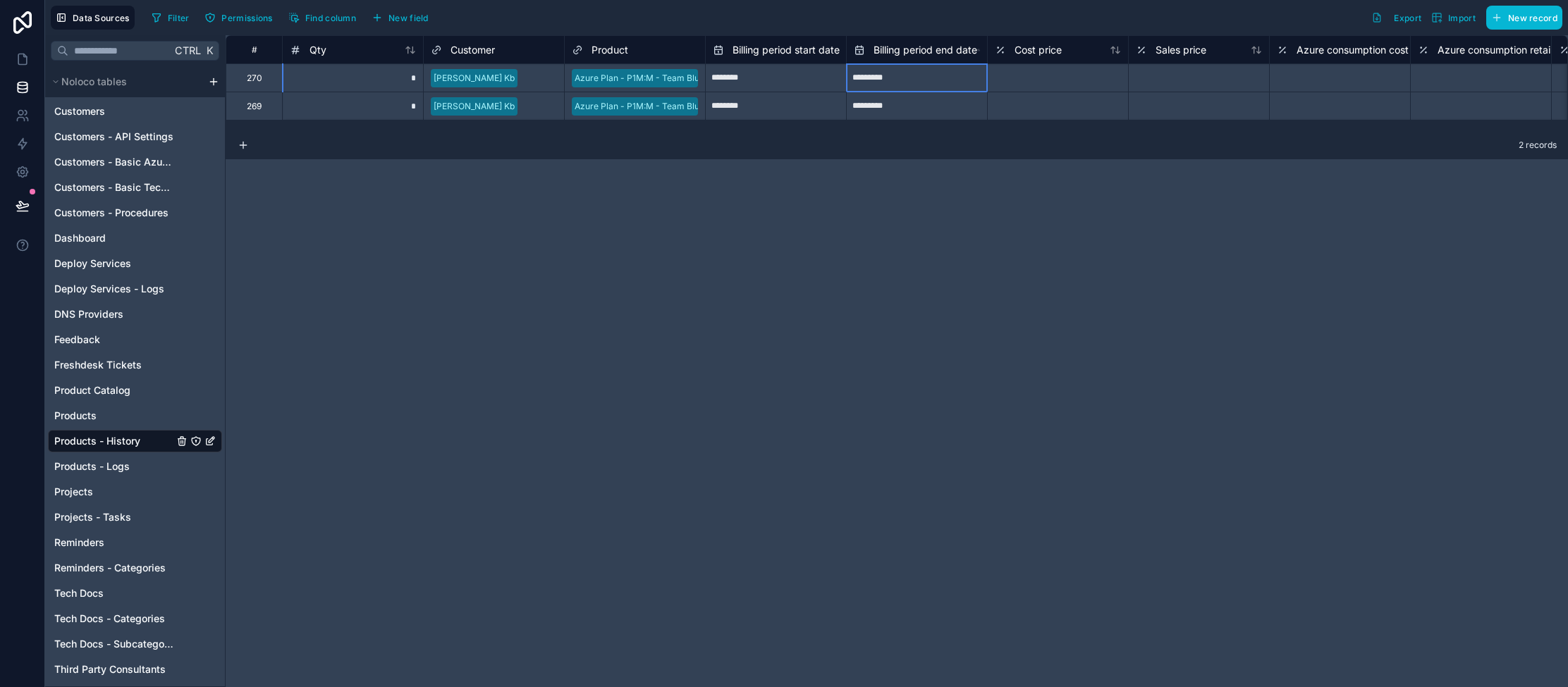
click at [846, 79] on input "*********" at bounding box center [775, 78] width 140 height 23
select select "****"
select select "*"
click at [768, 81] on input "********" at bounding box center [775, 78] width 140 height 23
select select "****"
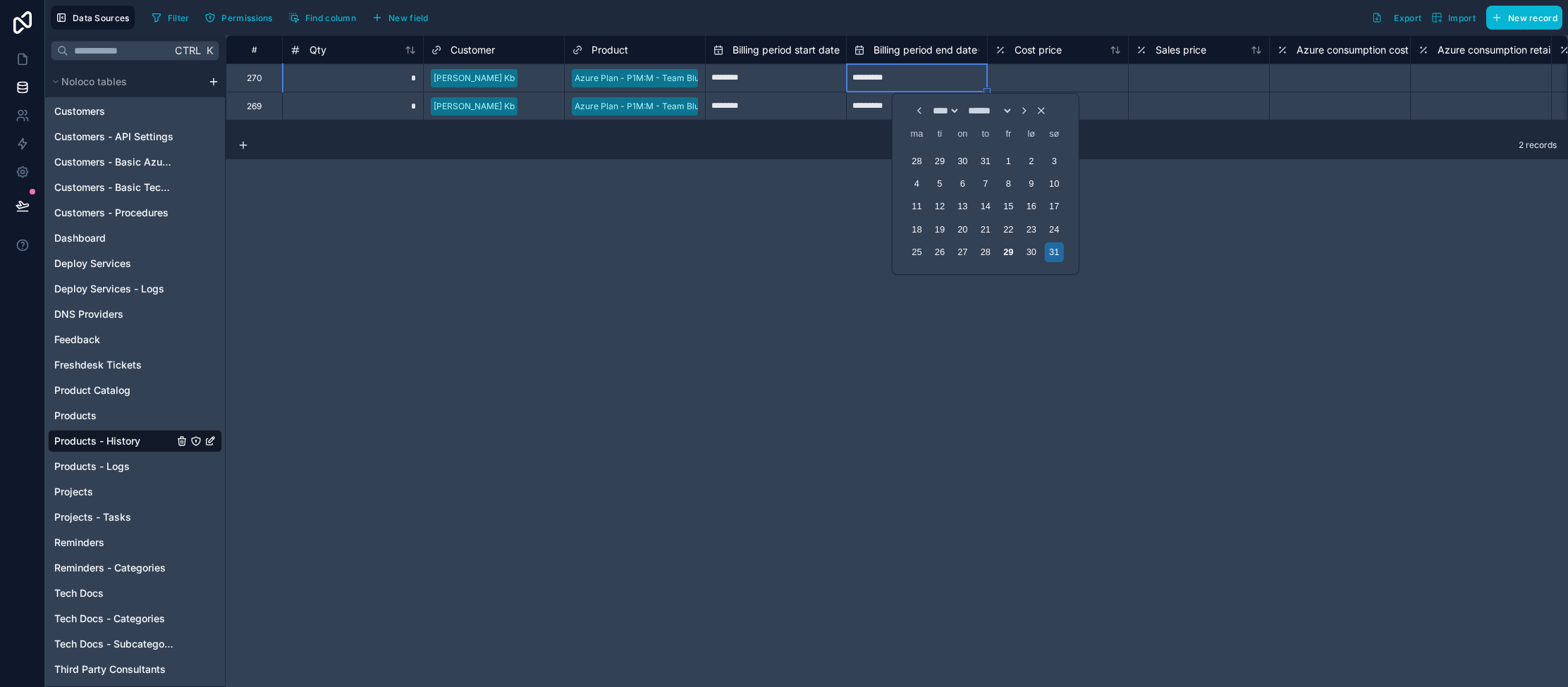
select select "*"
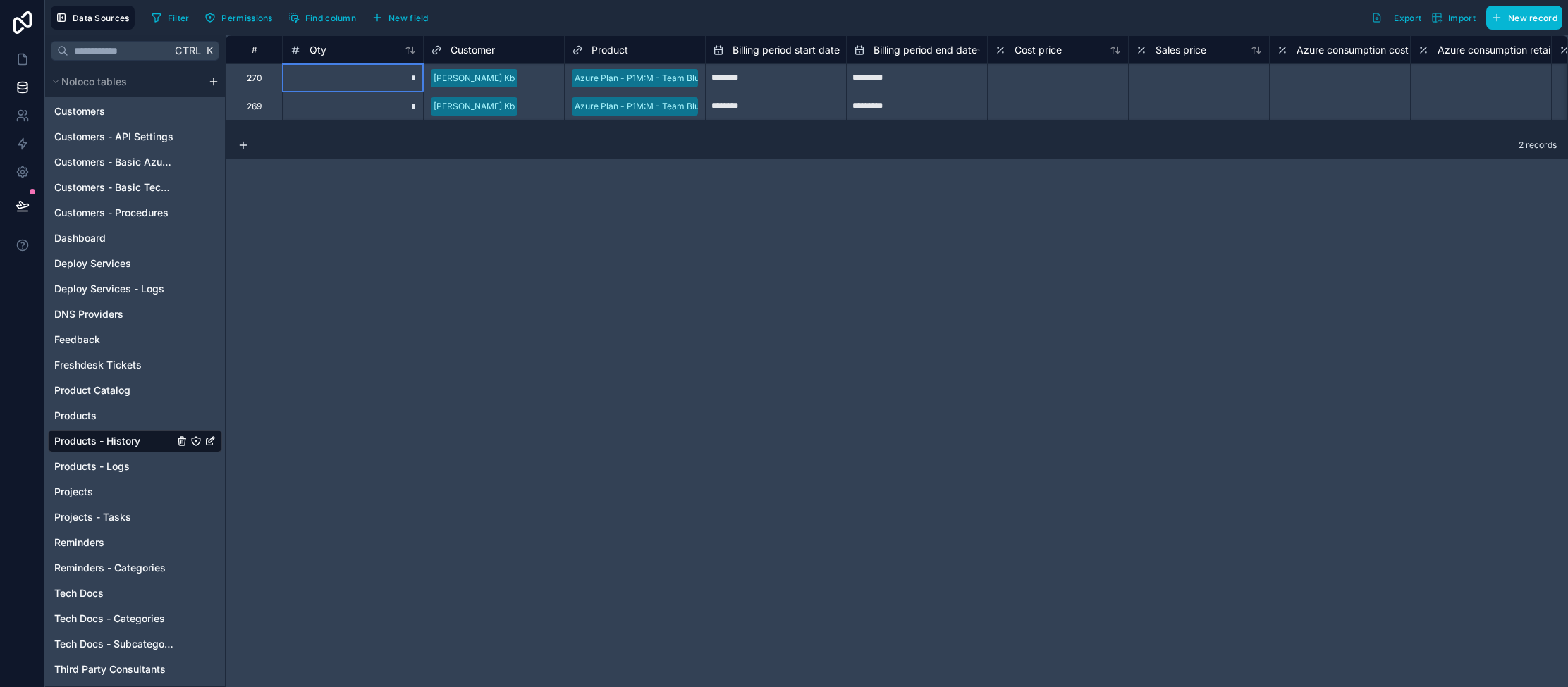
click at [343, 79] on div "*" at bounding box center [352, 77] width 141 height 28
click at [107, 413] on div "Products" at bounding box center [135, 415] width 174 height 23
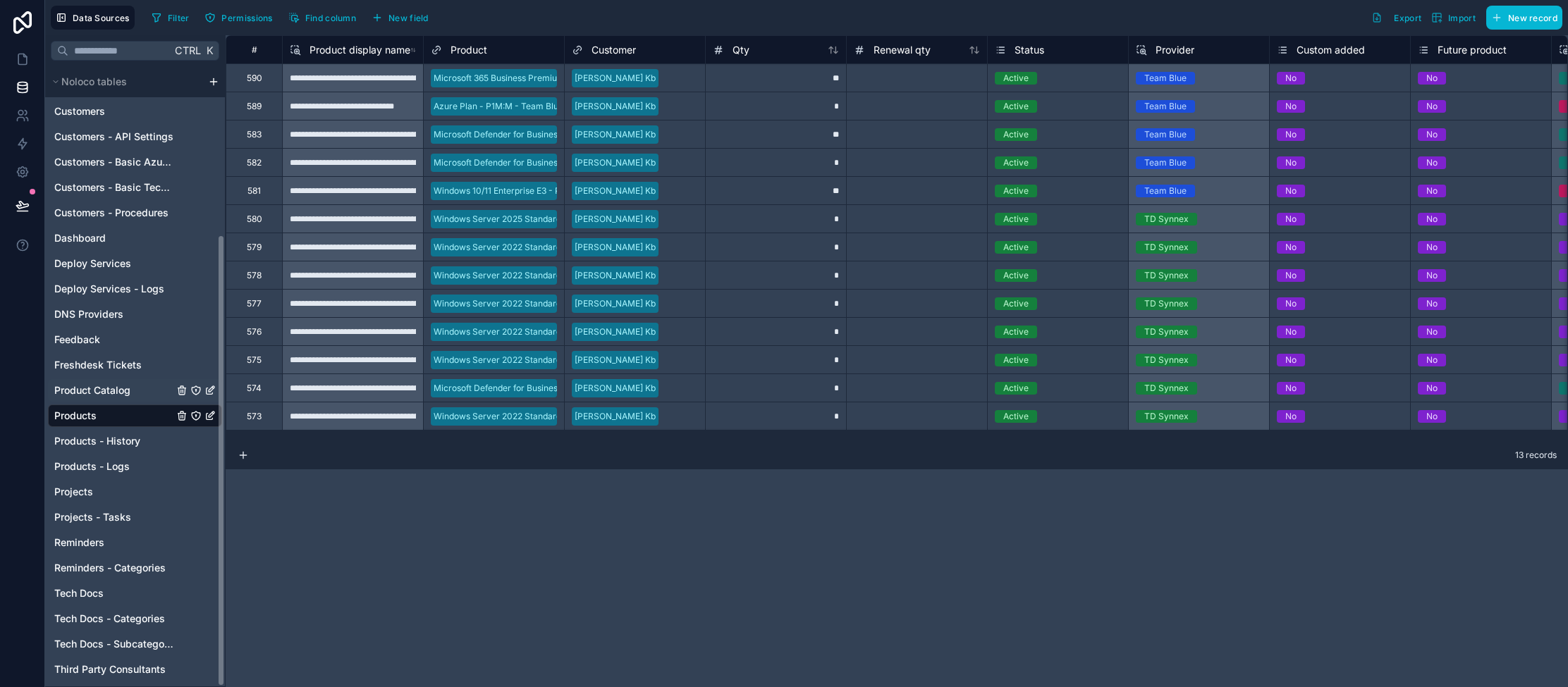
click at [115, 394] on span "Product Catalog" at bounding box center [93, 391] width 76 height 14
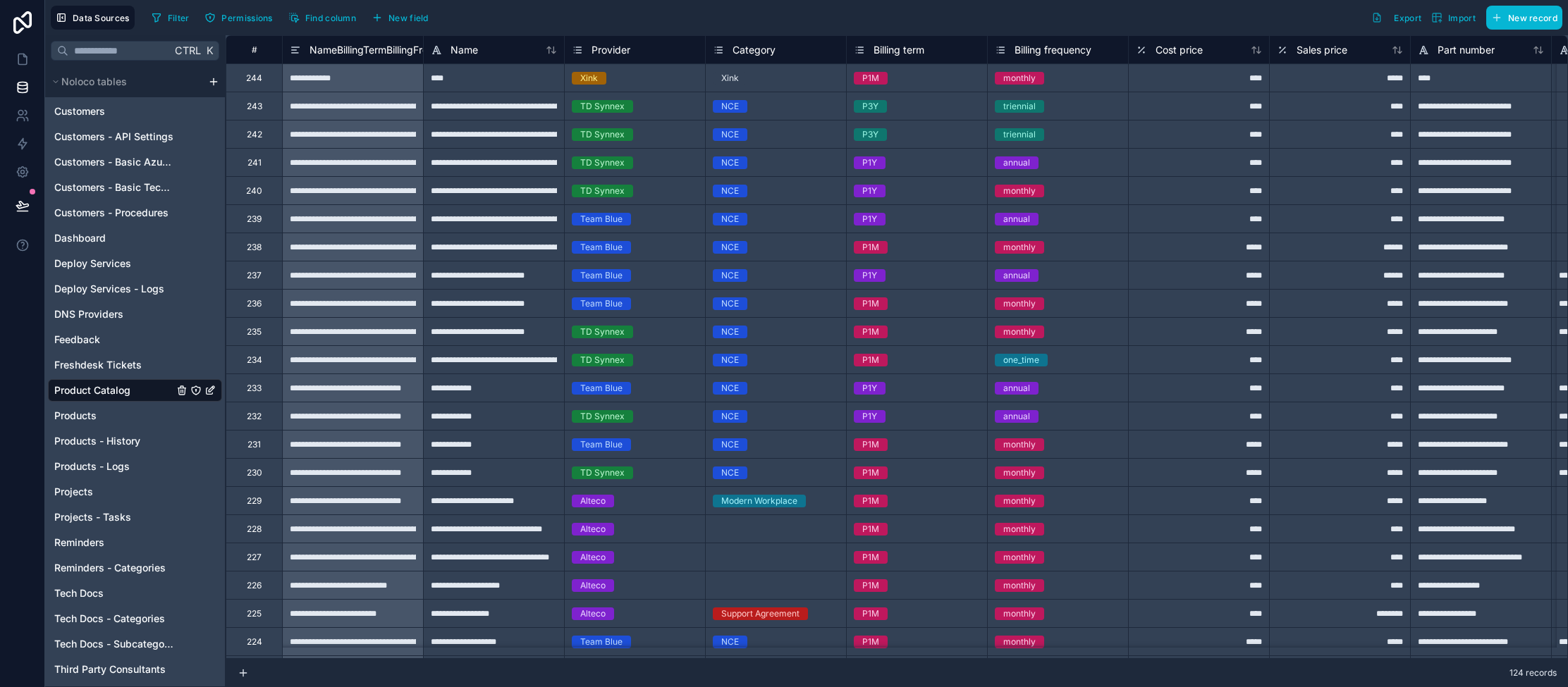
click at [400, 47] on span "NameBillingTermBillingFrequencyProvider" at bounding box center [405, 50] width 192 height 14
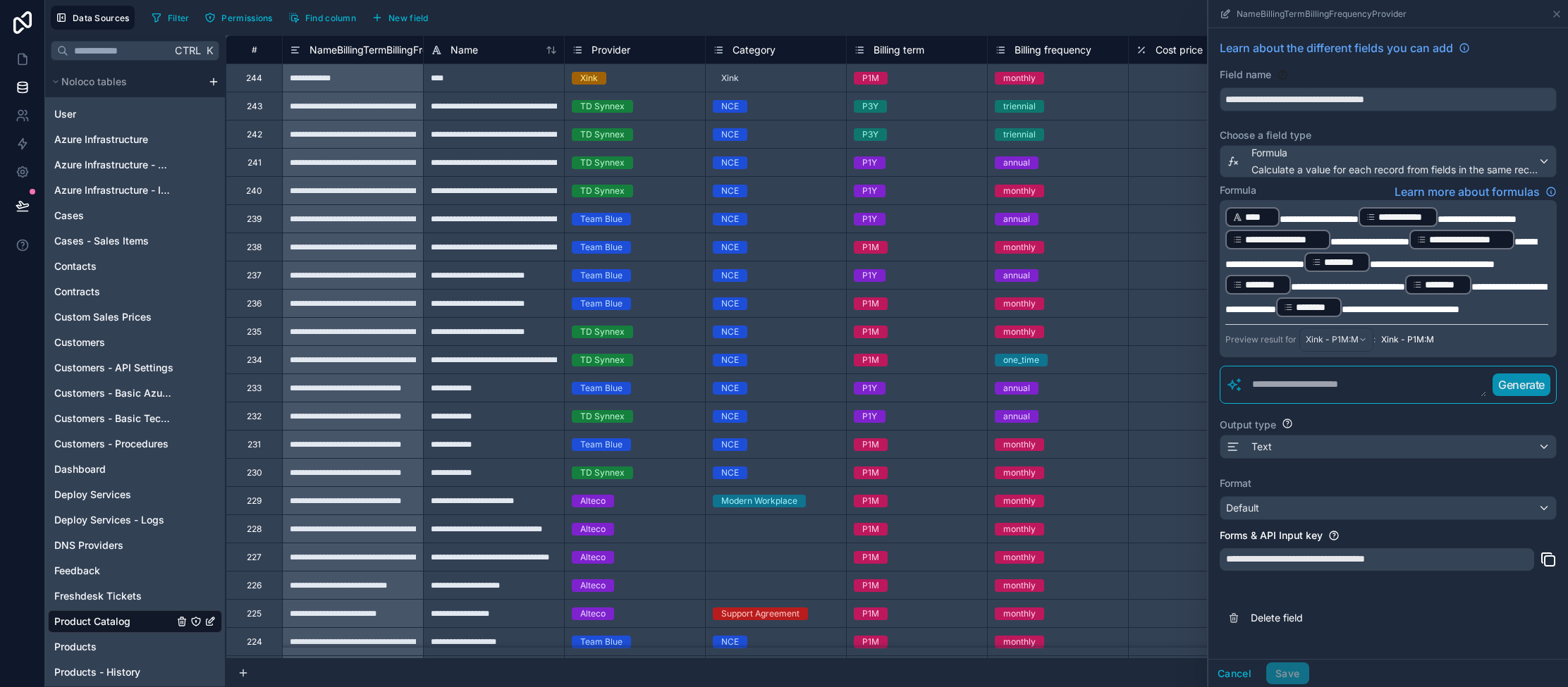
scroll to position [231, 0]
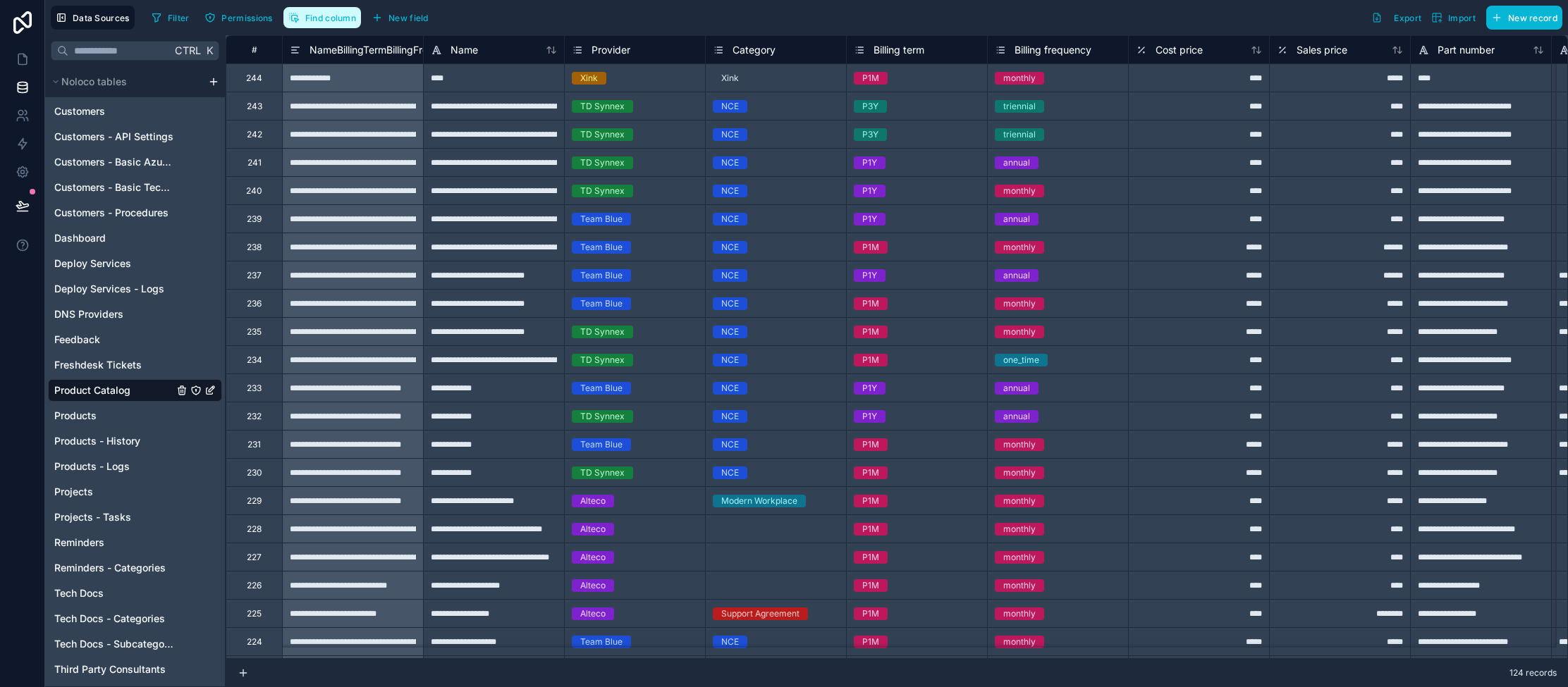
click at [315, 11] on button "Find column" at bounding box center [322, 17] width 78 height 21
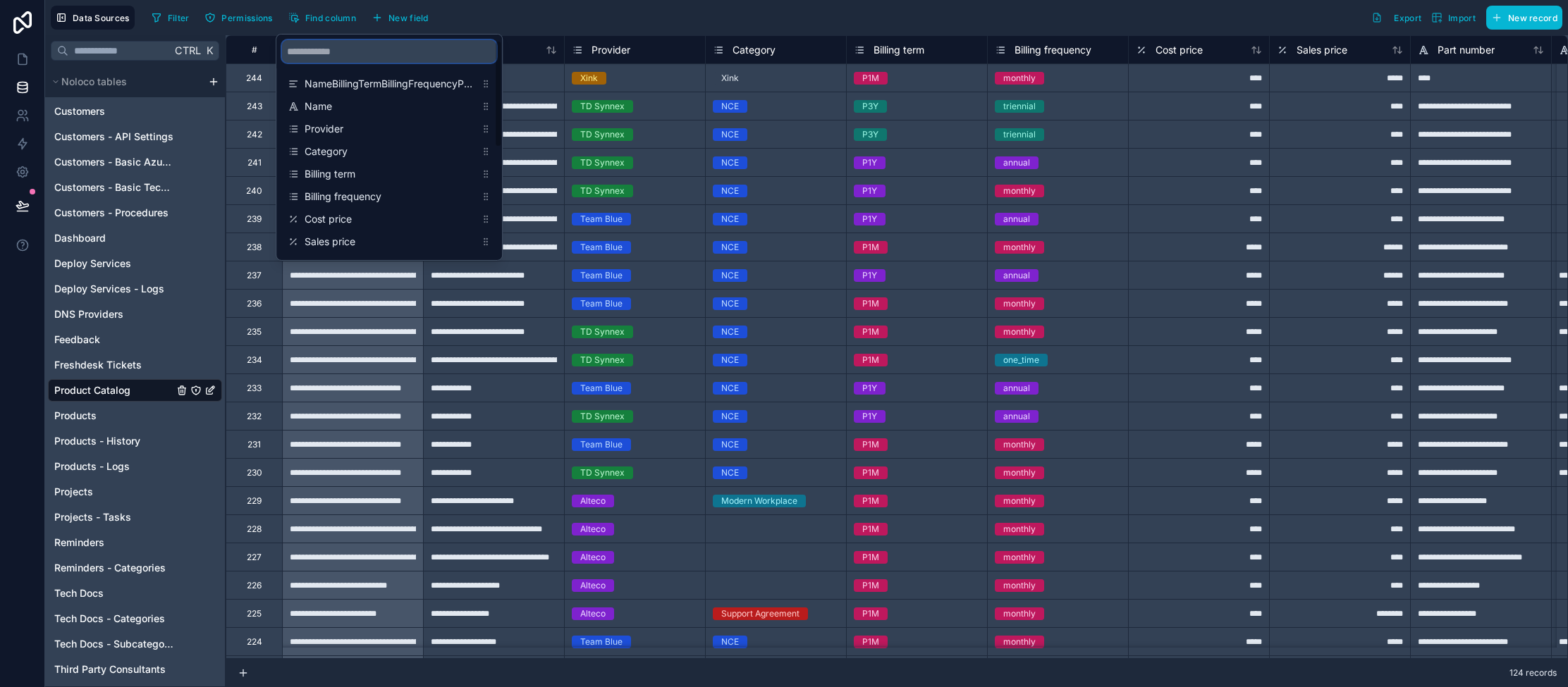
click at [369, 56] on input "scrollable content" at bounding box center [388, 51] width 214 height 23
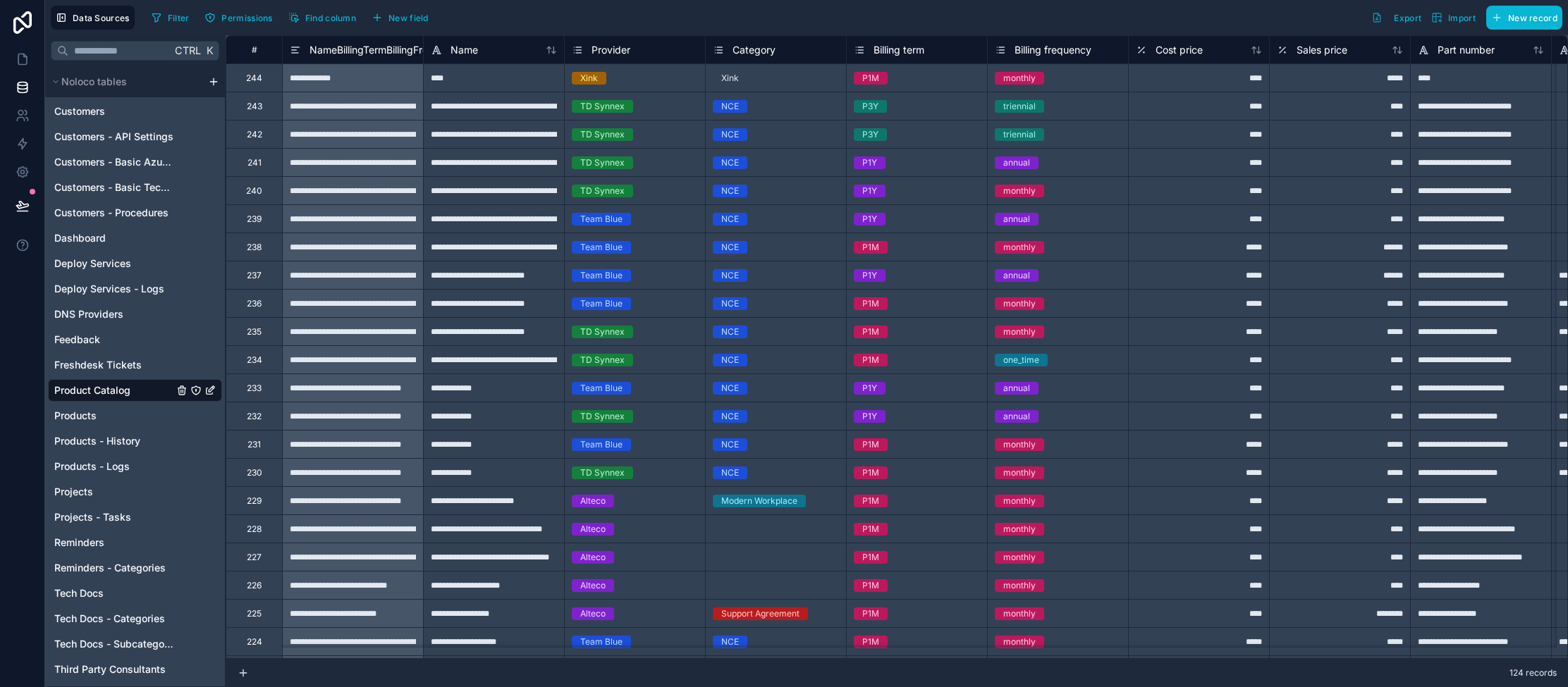
click at [550, 12] on div "Filter Permissions Find column New field Export Import New record" at bounding box center [853, 17] width 1416 height 24
click at [174, 23] on button "Filter" at bounding box center [170, 17] width 48 height 21
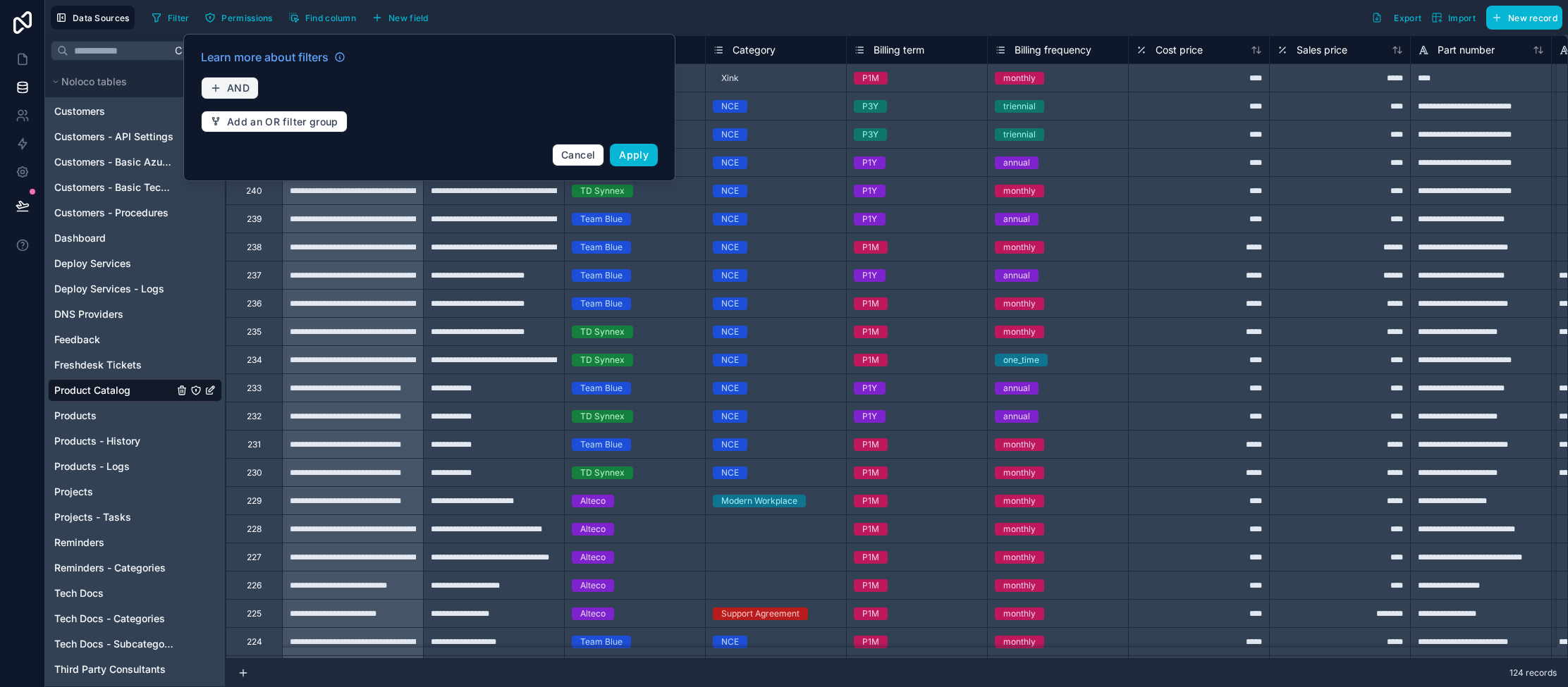
click at [220, 87] on button "AND" at bounding box center [230, 88] width 58 height 23
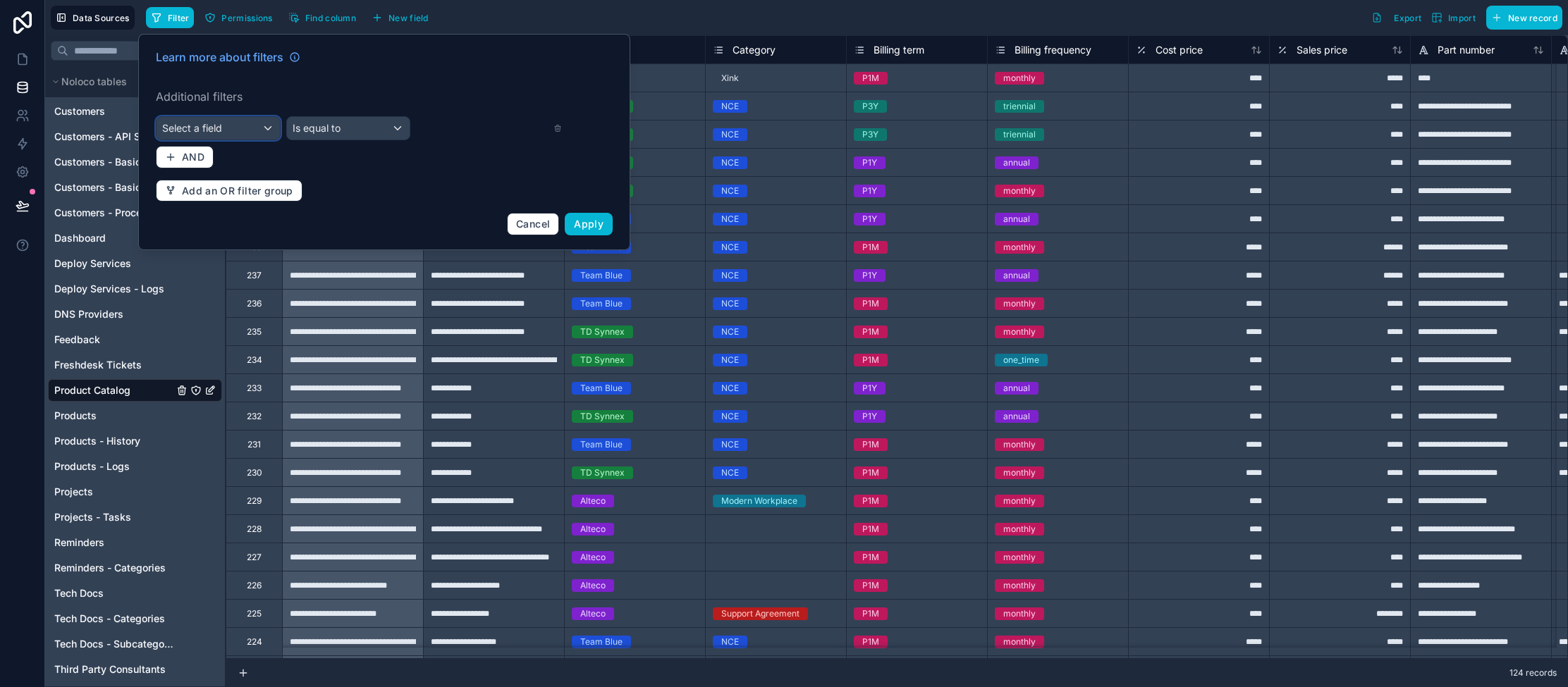
click at [240, 131] on div "Select a field" at bounding box center [218, 128] width 123 height 23
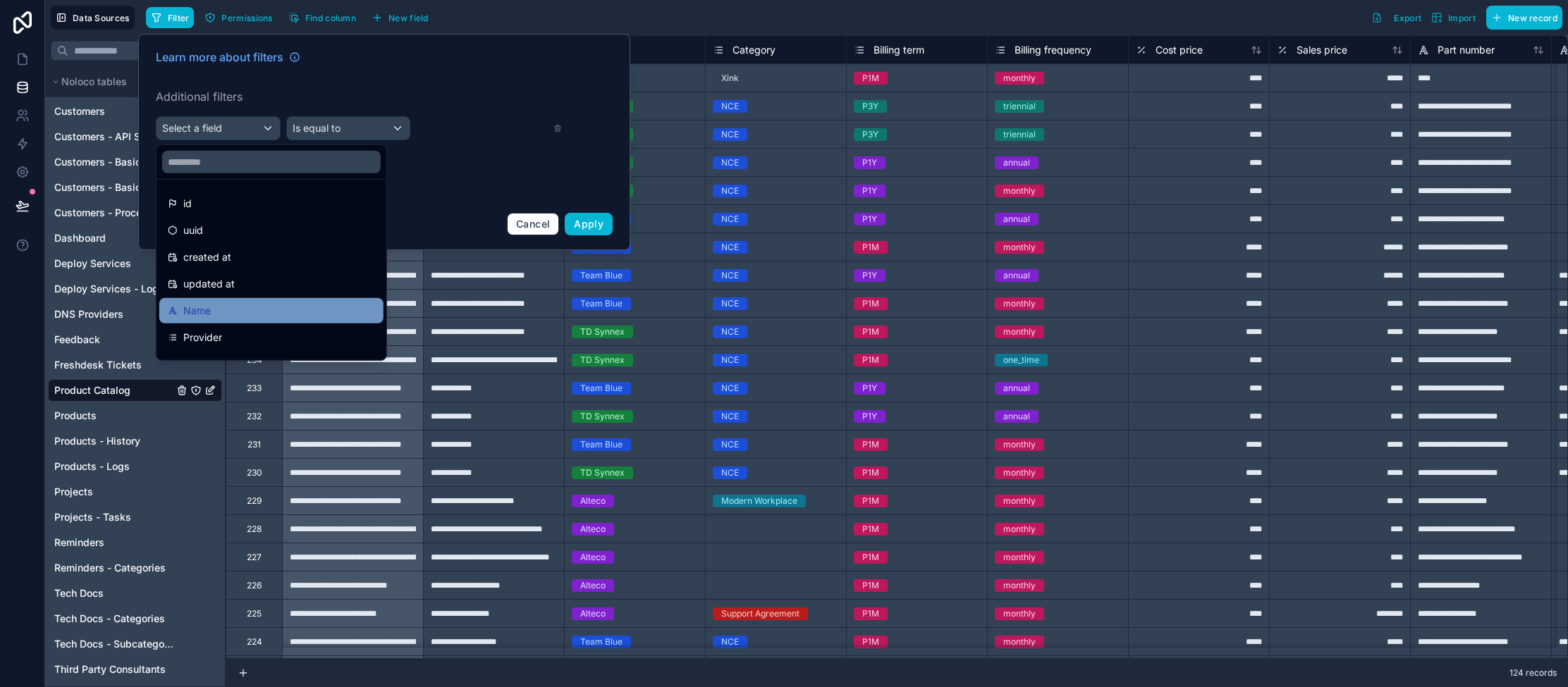
click at [210, 304] on span "Name" at bounding box center [196, 310] width 27 height 17
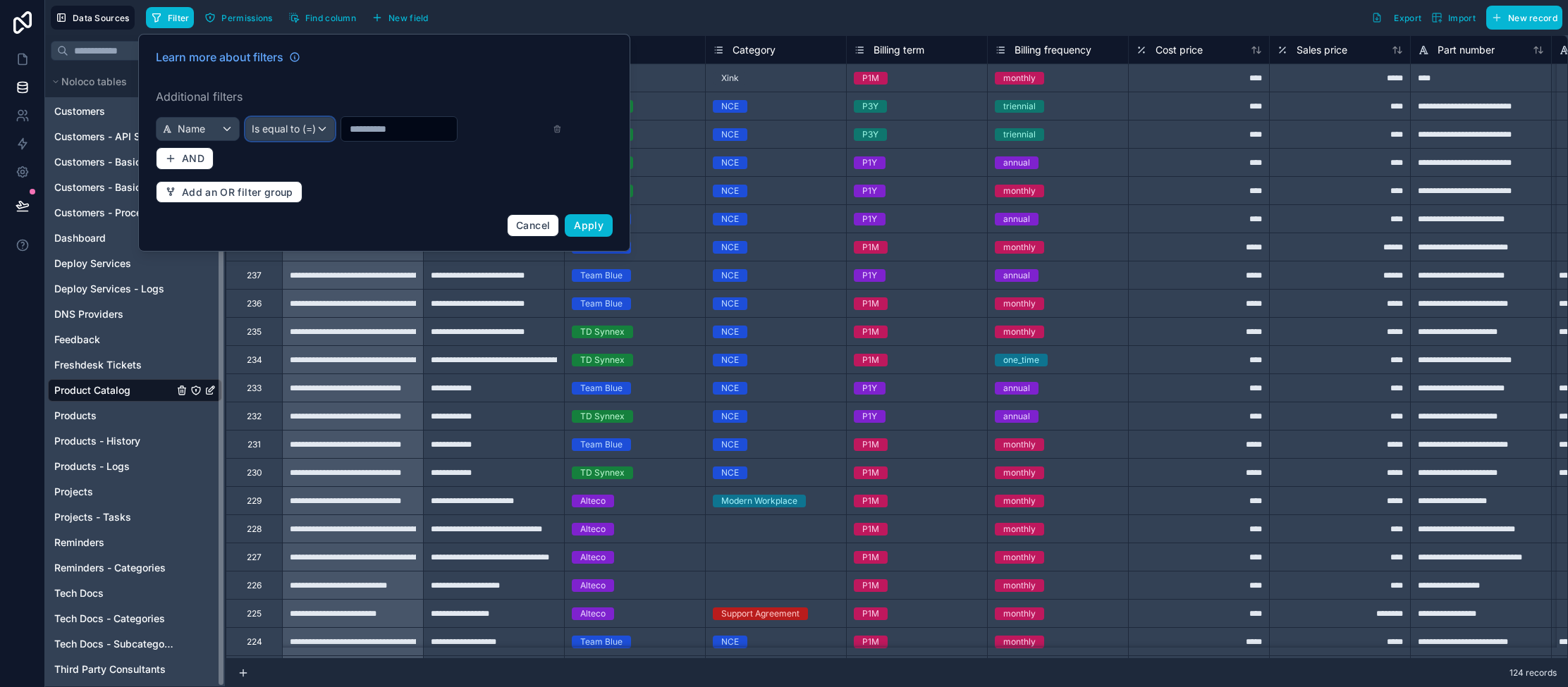
click at [293, 130] on span "Is equal to (=)" at bounding box center [283, 129] width 64 height 14
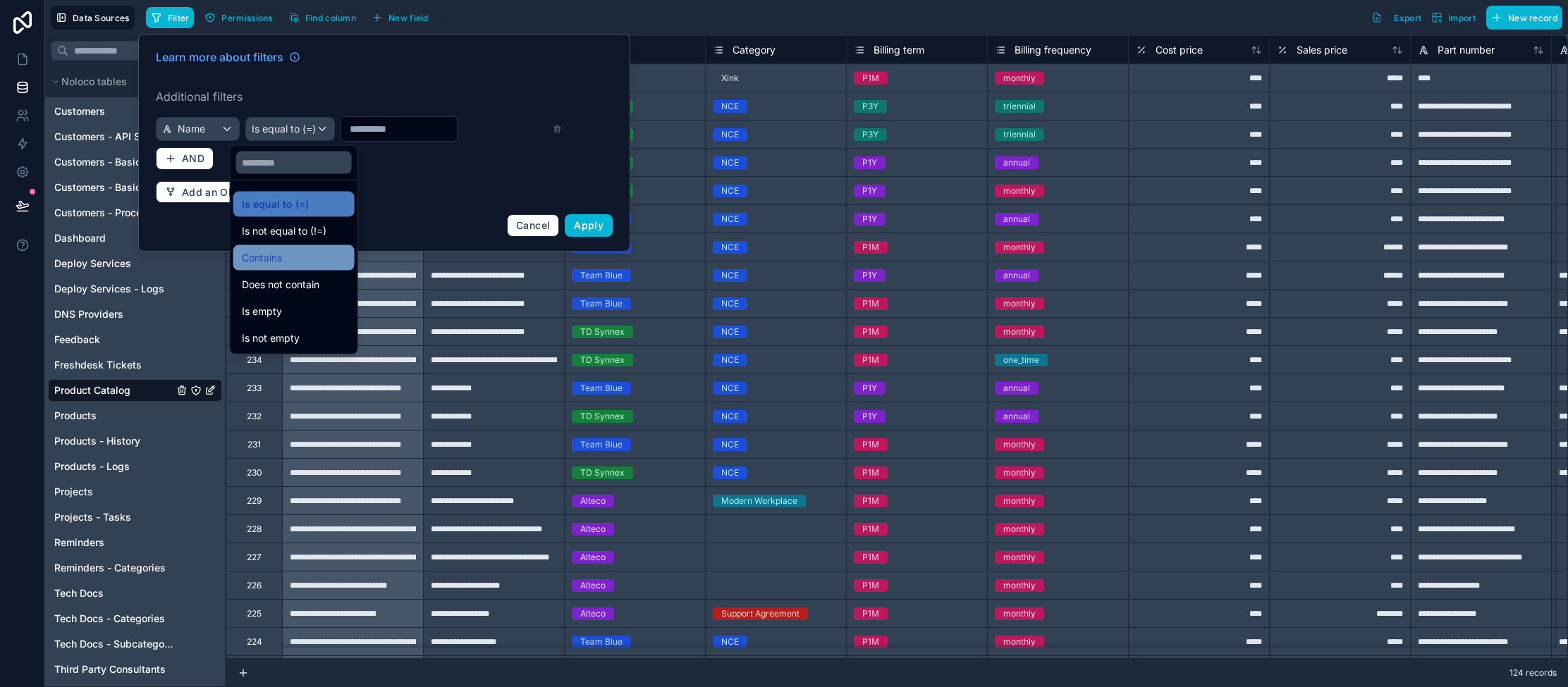
click at [272, 250] on span "Contains" at bounding box center [262, 258] width 40 height 17
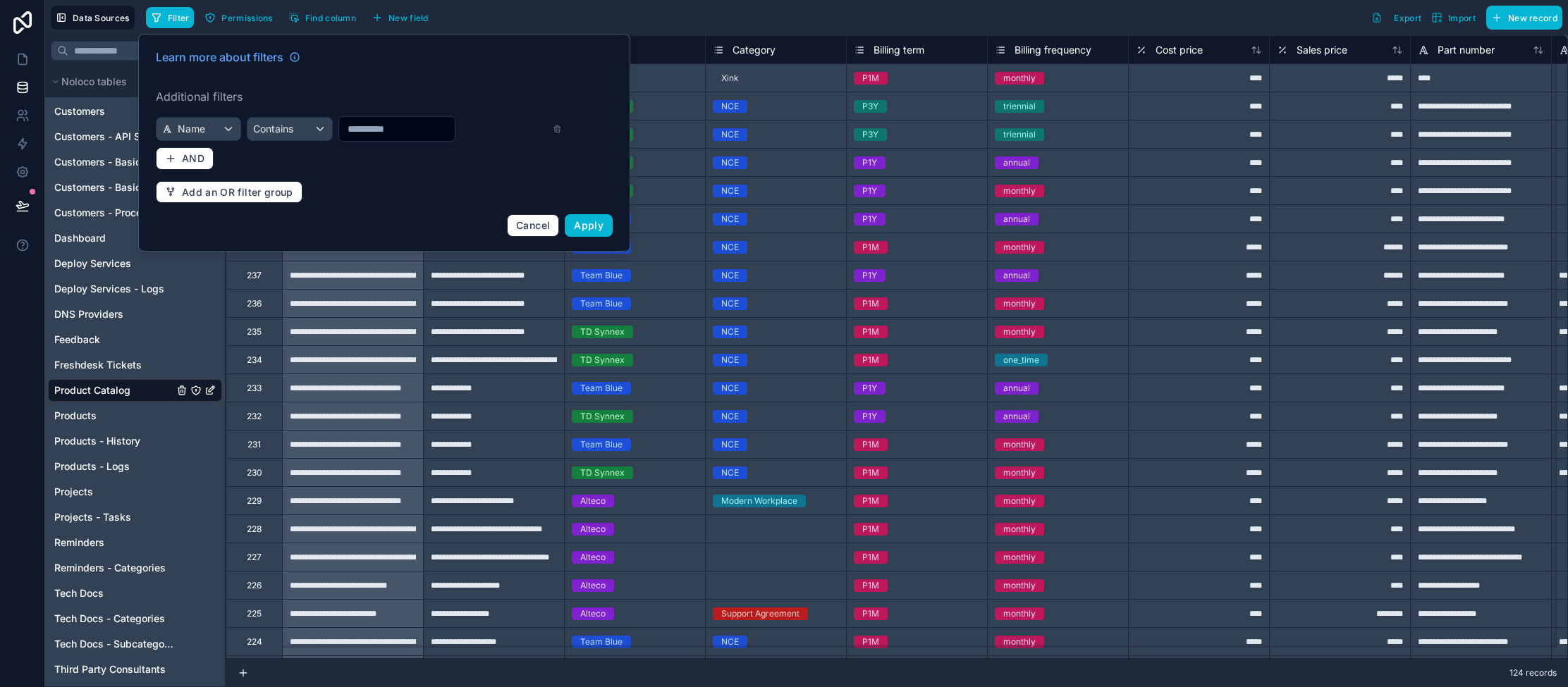
click at [367, 129] on input "text" at bounding box center [397, 128] width 115 height 19
type input "*****"
click at [581, 223] on span "Apply" at bounding box center [589, 225] width 30 height 12
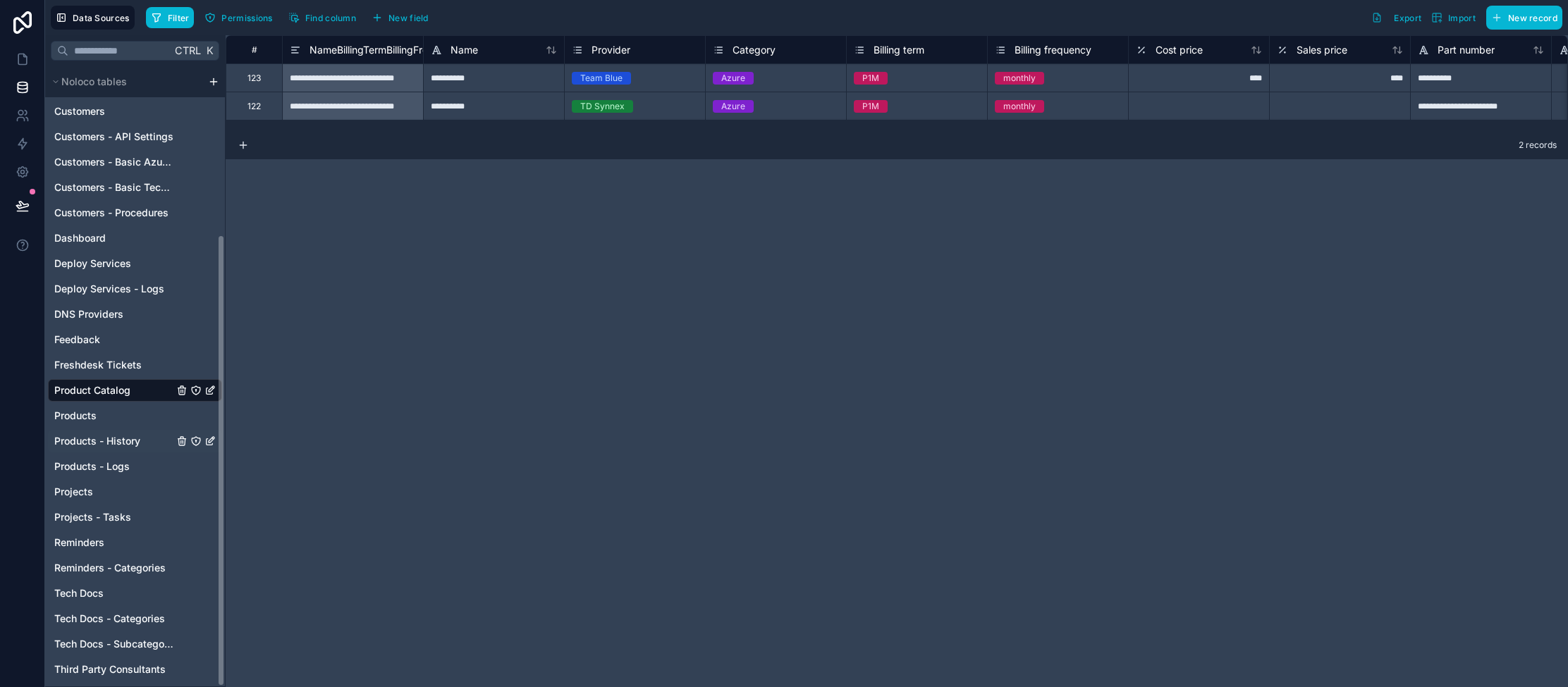
click at [107, 436] on span "Products - History" at bounding box center [97, 441] width 86 height 14
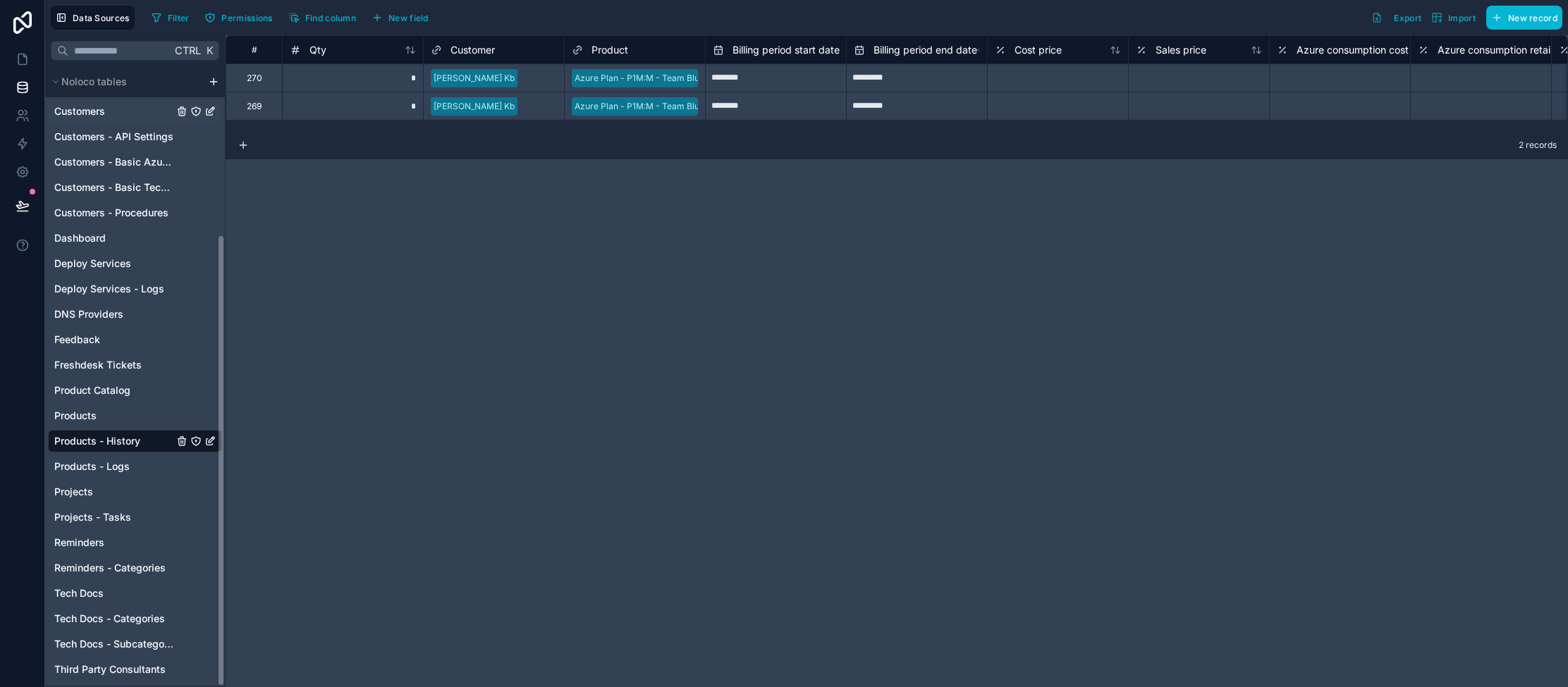
click at [78, 114] on span "Customers" at bounding box center [79, 111] width 51 height 14
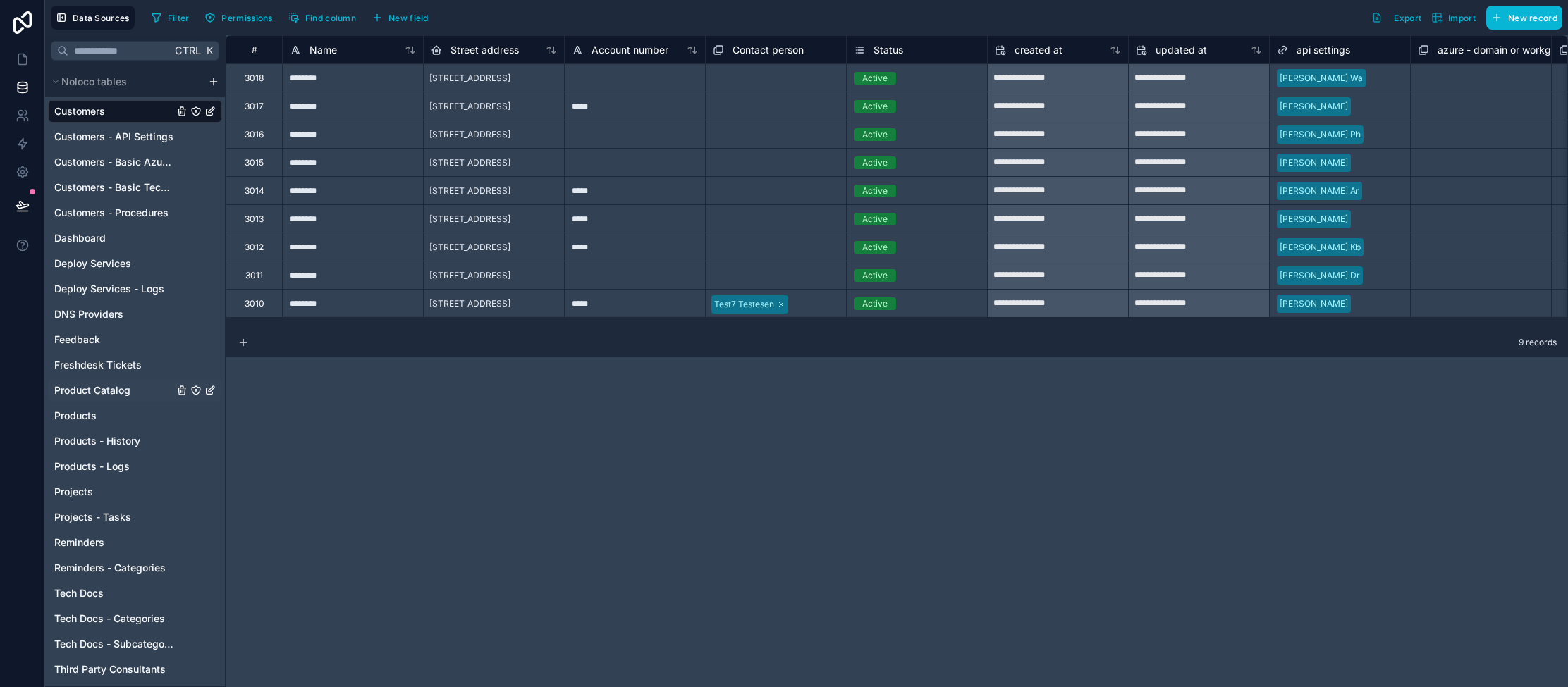
drag, startPoint x: 114, startPoint y: 389, endPoint x: 124, endPoint y: 381, distance: 12.8
click at [114, 389] on span "Product Catalog" at bounding box center [93, 391] width 76 height 14
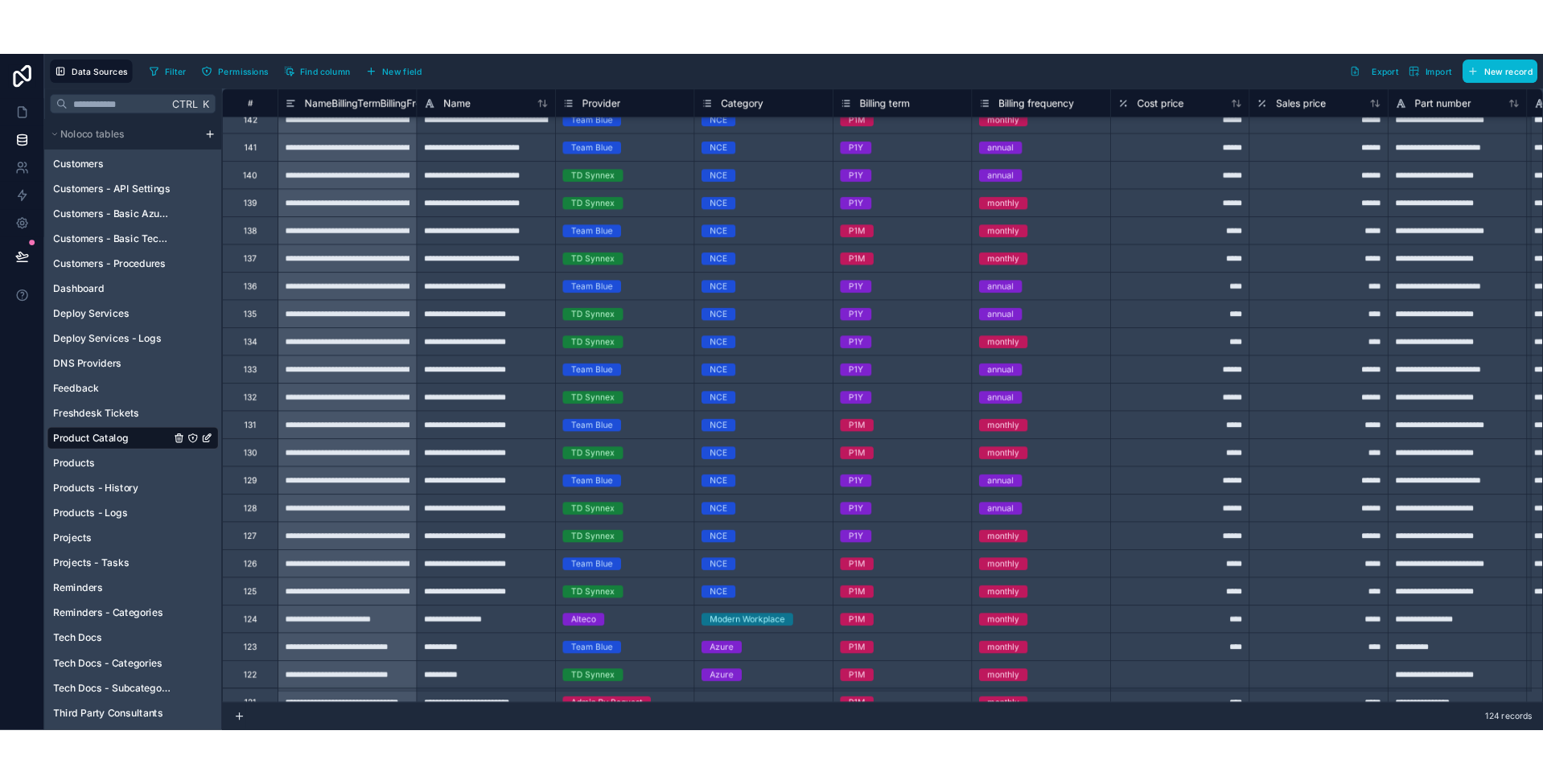
scroll to position [3321, 0]
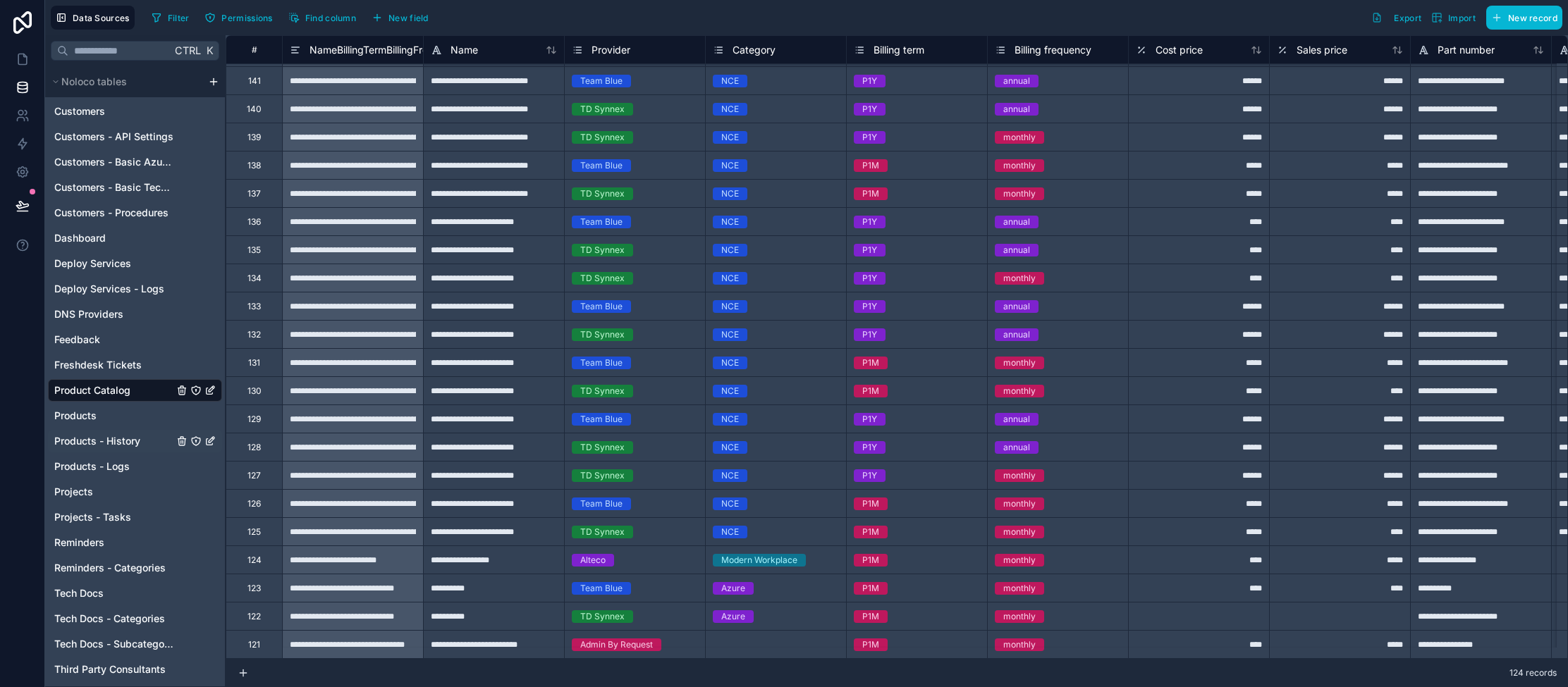
click at [126, 447] on span "Products - History" at bounding box center [97, 441] width 86 height 14
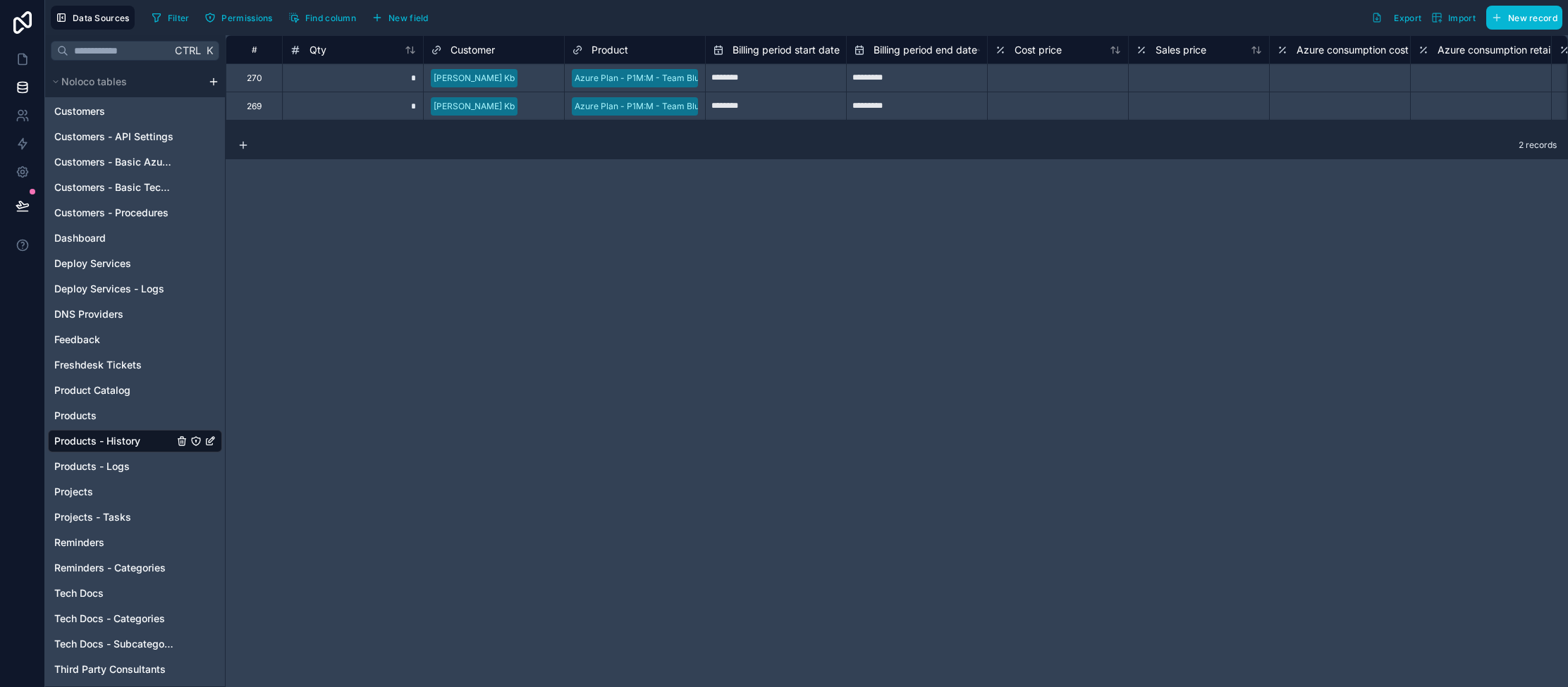
click at [606, 56] on div "Product" at bounding box center [599, 50] width 56 height 17
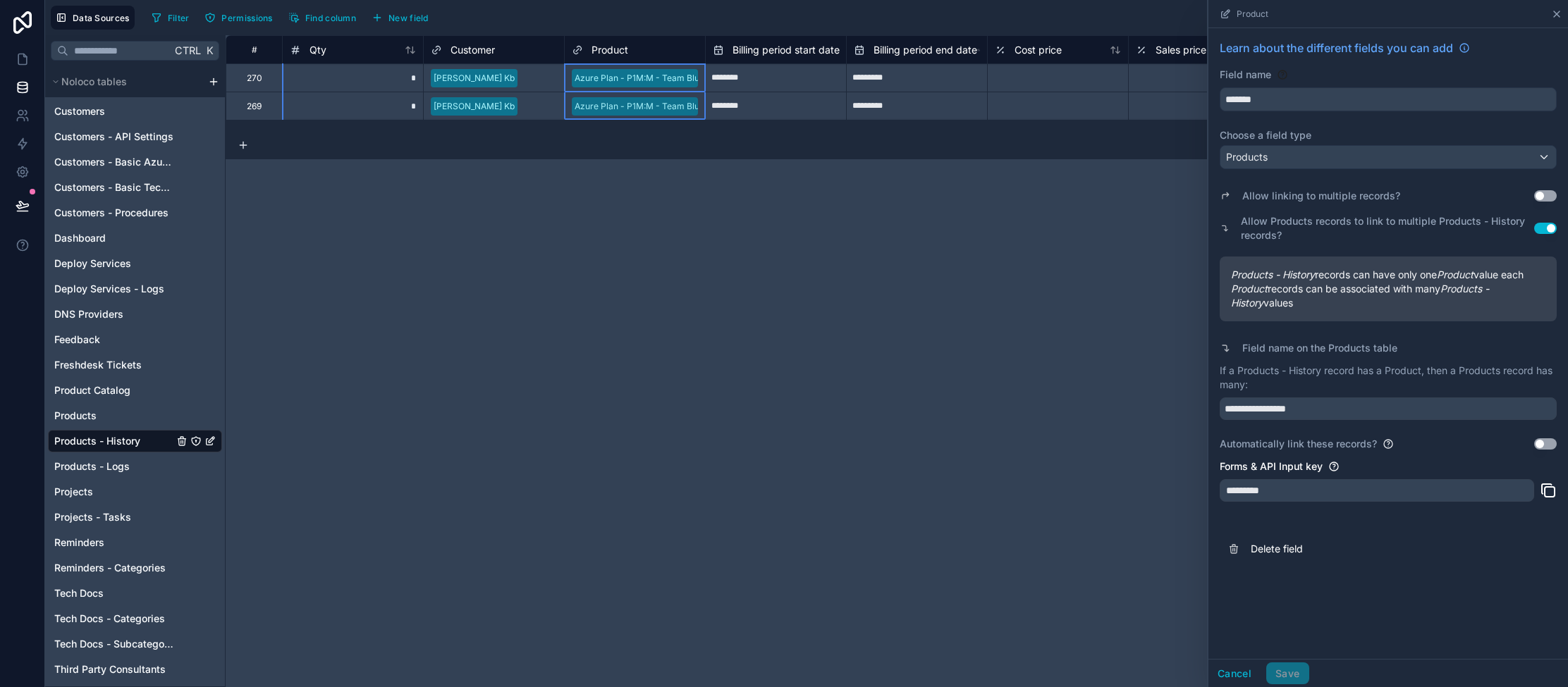
click at [1559, 18] on icon at bounding box center [1556, 14] width 11 height 11
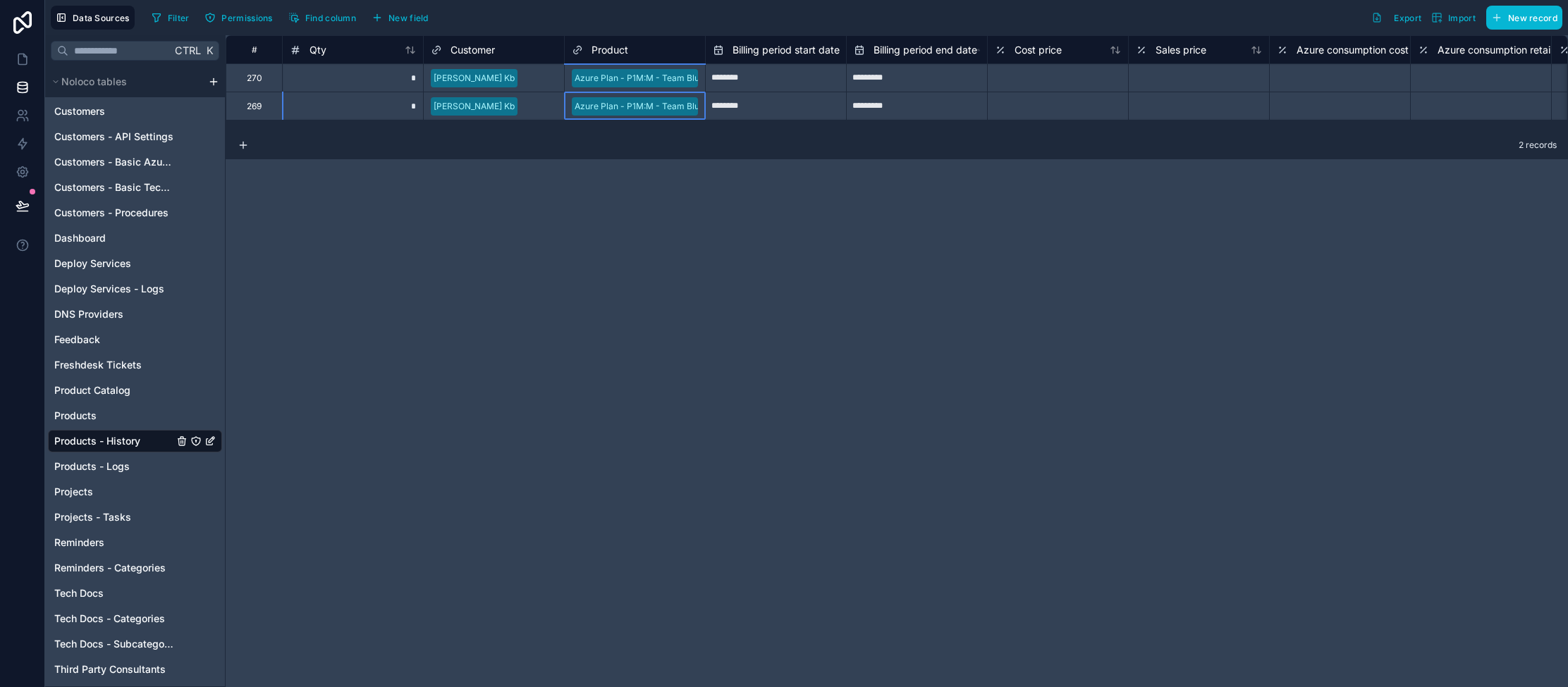
click at [666, 107] on div "Azure Plan - P1M:M - Team Blue" at bounding box center [639, 107] width 130 height 12
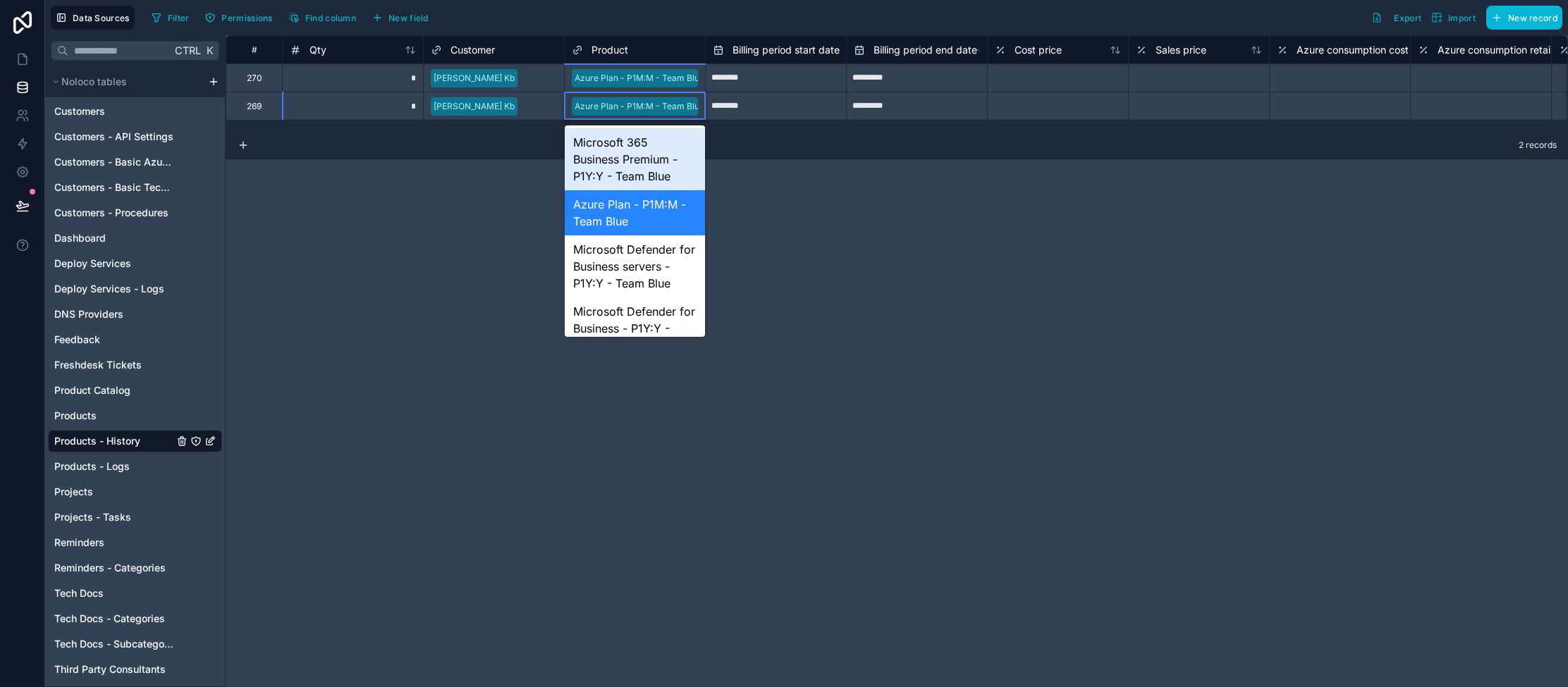
click at [666, 107] on div "Azure Plan - P1M:M - Team Blue" at bounding box center [639, 107] width 130 height 12
click at [465, 176] on div "# Qty Customer Product Billing period start date Billing period end date Cost p…" at bounding box center [897, 361] width 1342 height 652
click at [104, 414] on div "Products" at bounding box center [135, 415] width 174 height 23
